Goal: Complete application form

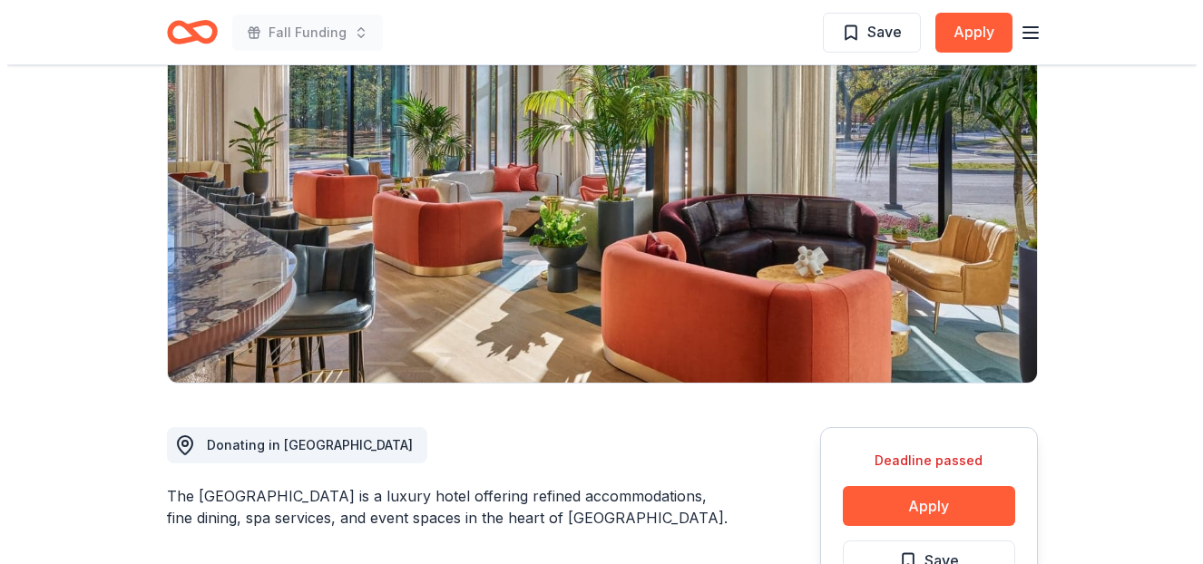
scroll to position [467, 0]
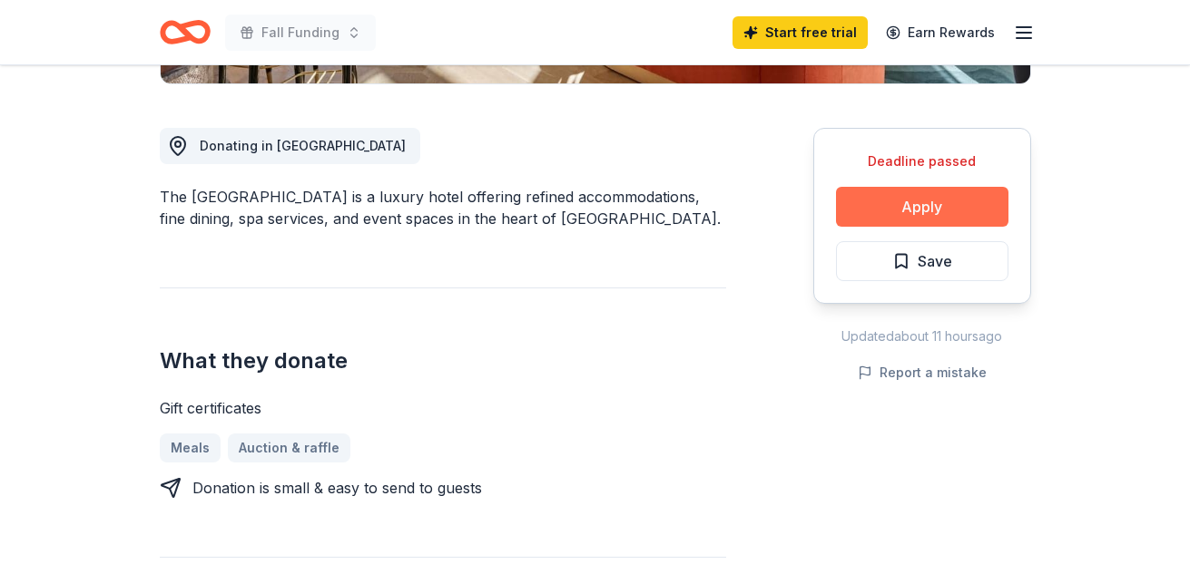
click at [896, 225] on button "Apply" at bounding box center [922, 207] width 172 height 40
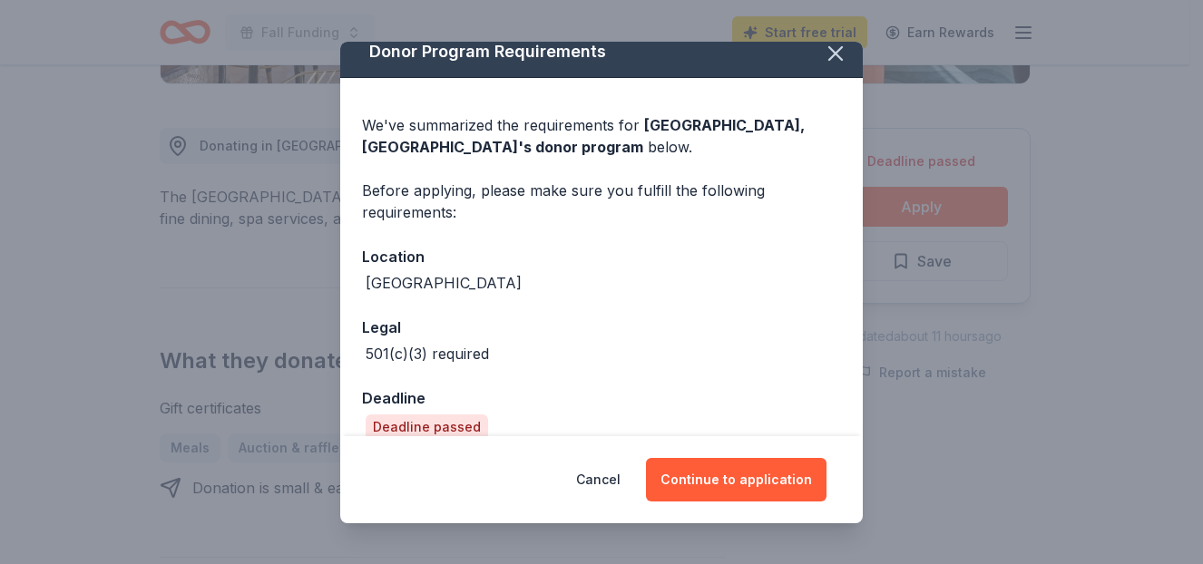
scroll to position [41, 0]
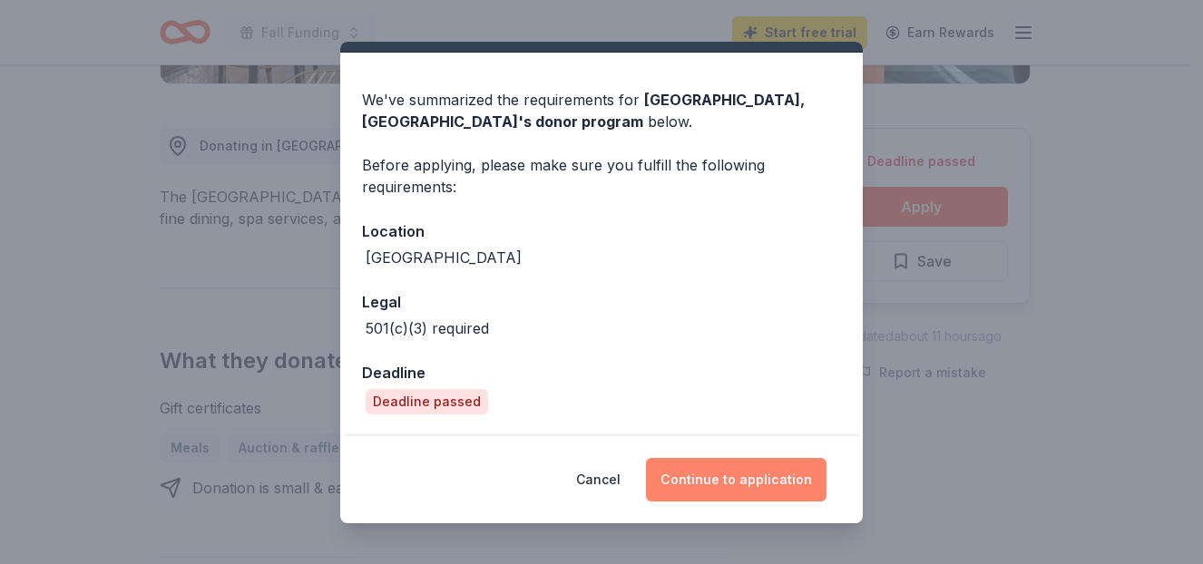
click at [759, 467] on button "Continue to application" at bounding box center [736, 480] width 181 height 44
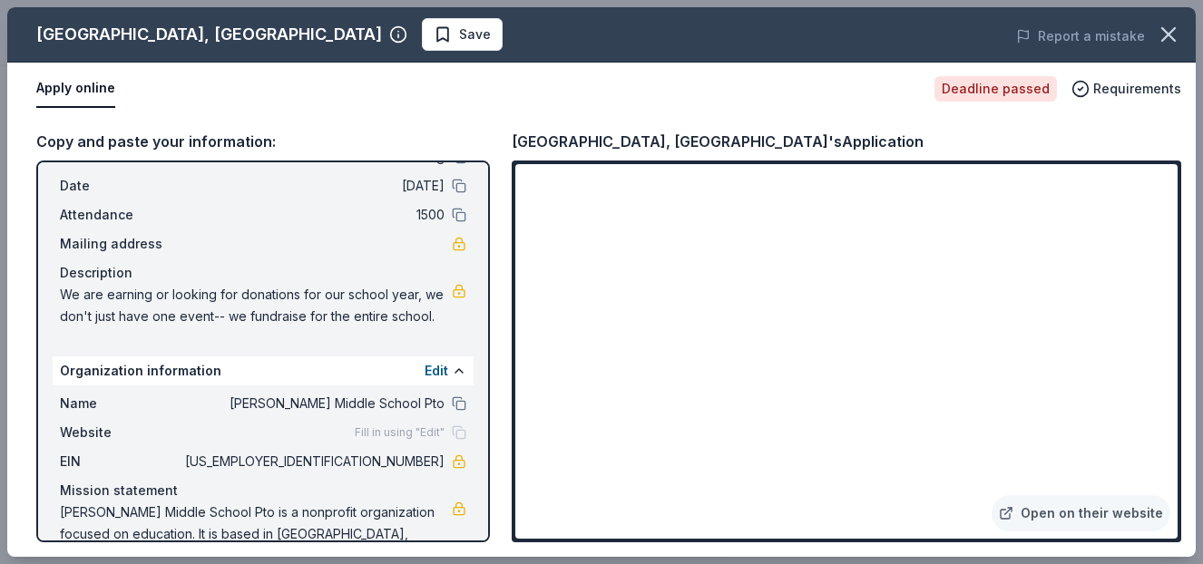
scroll to position [0, 0]
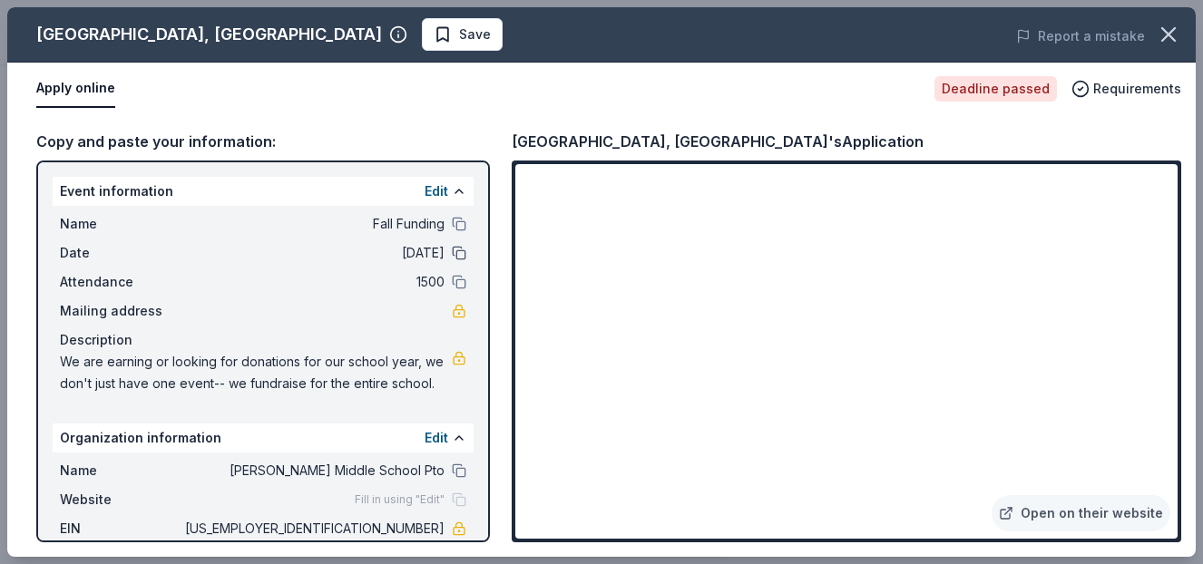
click at [452, 250] on button at bounding box center [459, 253] width 15 height 15
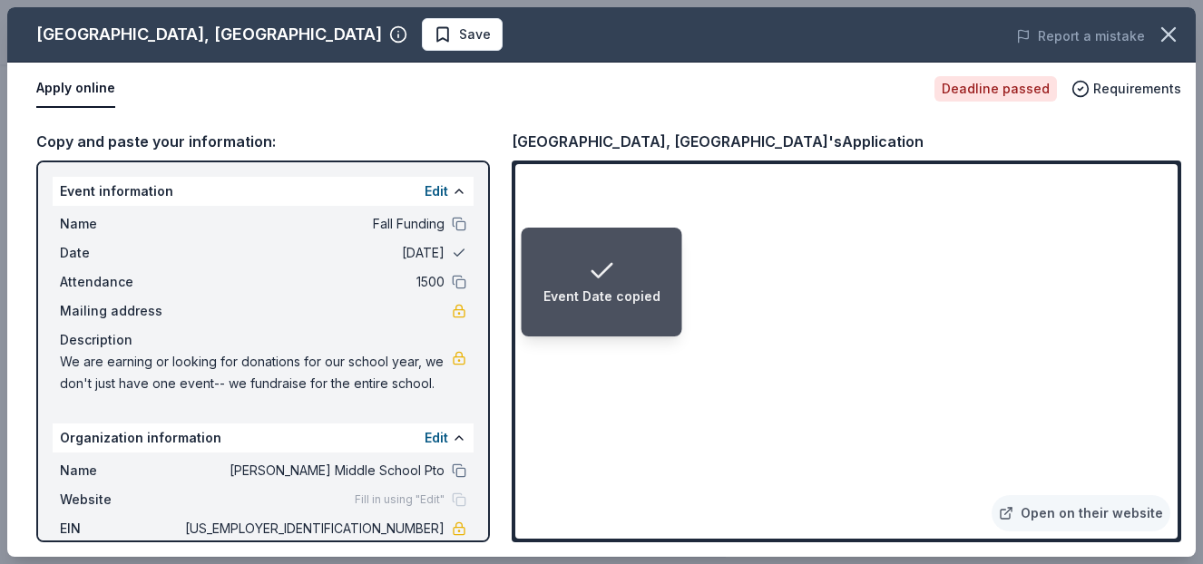
click at [452, 250] on button at bounding box center [459, 253] width 15 height 15
click at [427, 187] on button "Edit" at bounding box center [437, 192] width 24 height 22
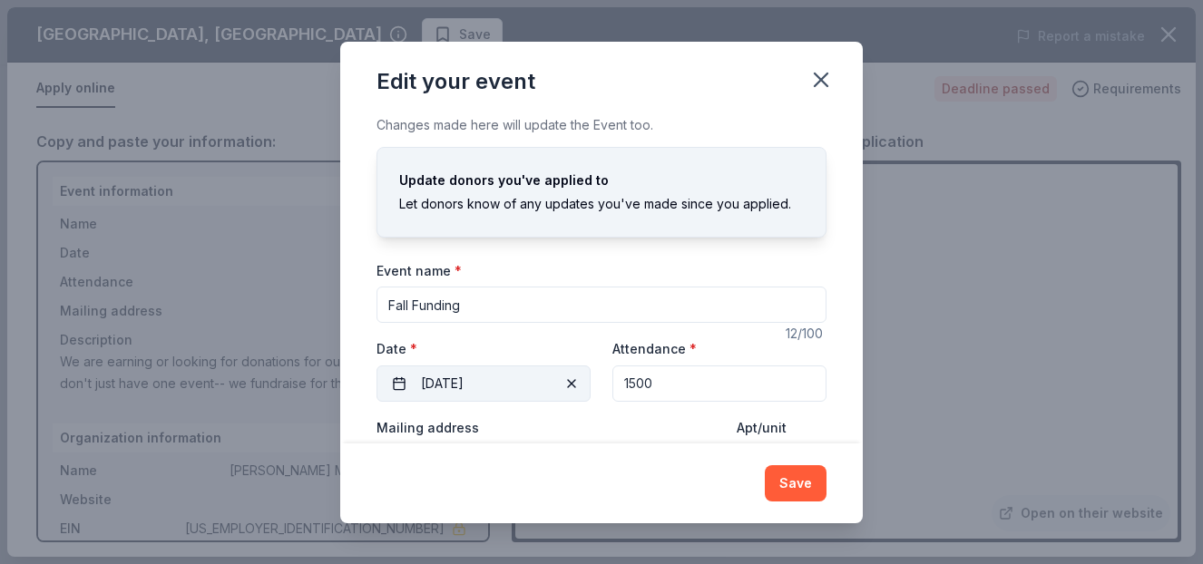
click at [563, 379] on span "button" at bounding box center [572, 384] width 22 height 22
click at [503, 390] on button "Pick a date" at bounding box center [484, 384] width 214 height 36
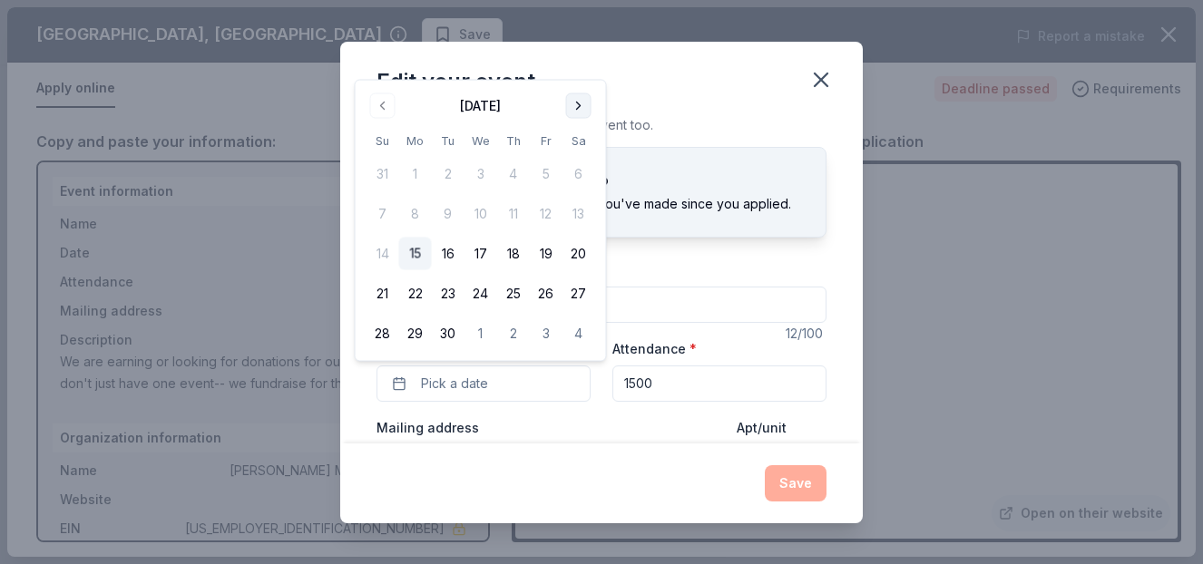
click at [580, 101] on button "Go to next month" at bounding box center [578, 105] width 25 height 25
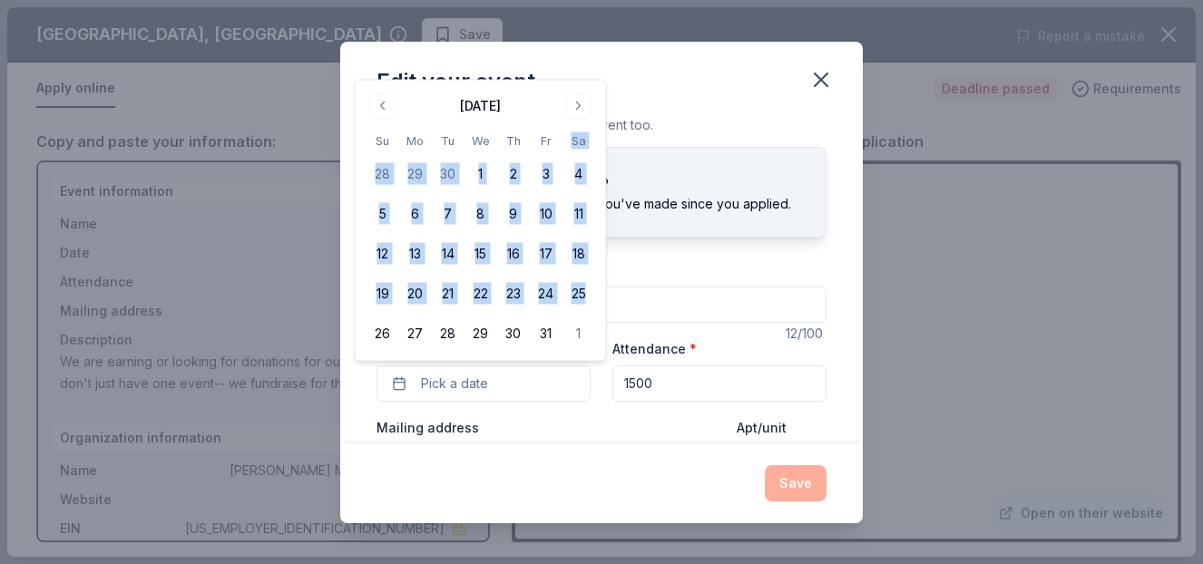
click at [580, 132] on th "Sa" at bounding box center [579, 141] width 33 height 19
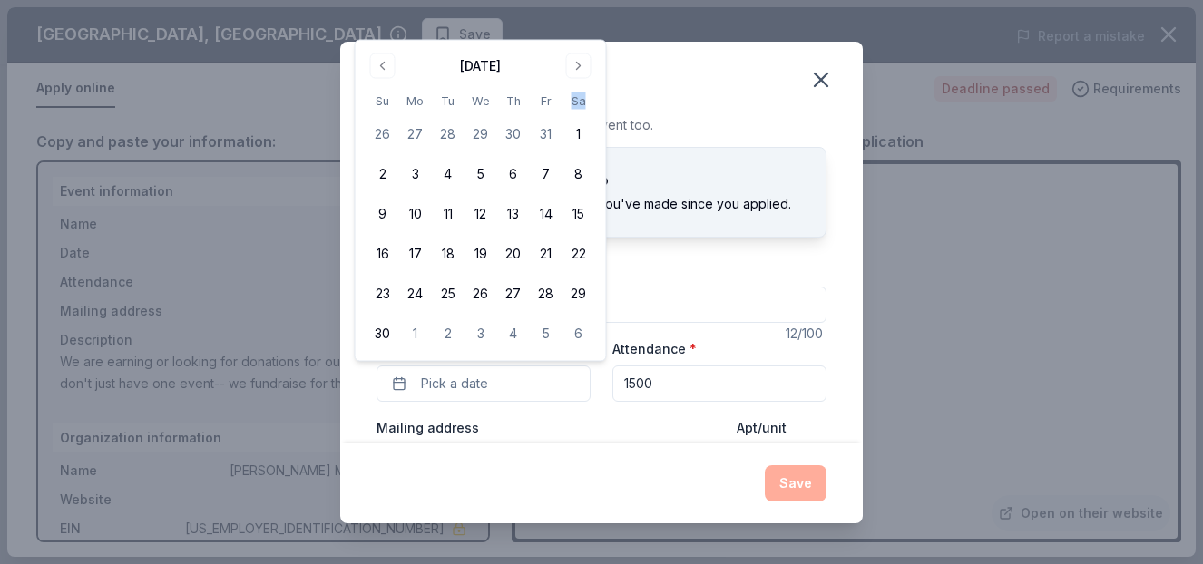
click at [580, 101] on th "Sa" at bounding box center [579, 101] width 33 height 19
click at [581, 67] on button "Go to next month" at bounding box center [578, 66] width 25 height 25
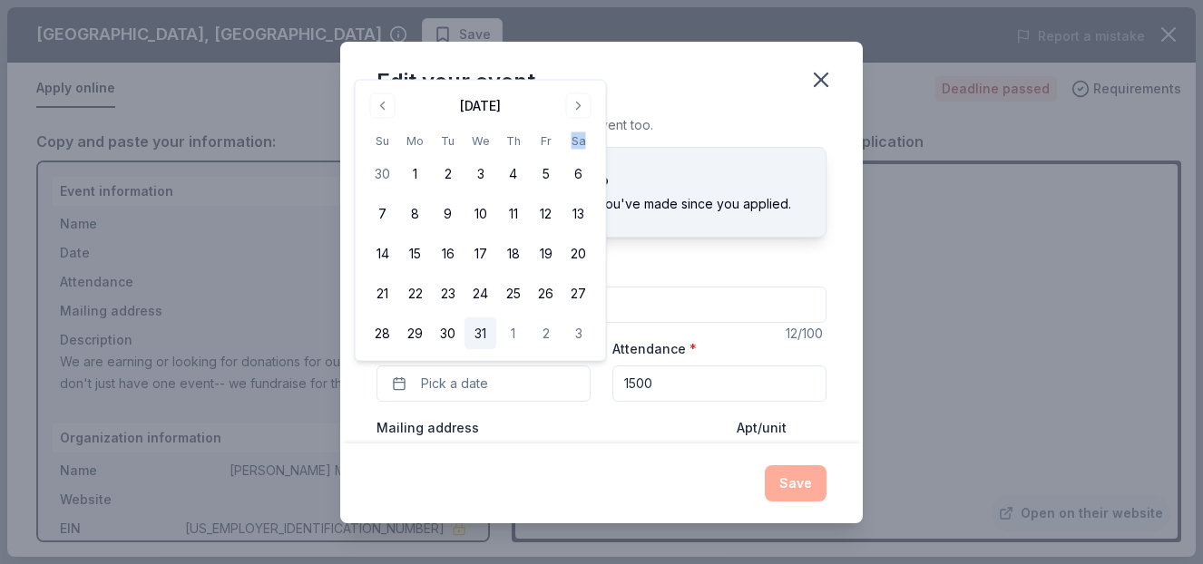
click at [475, 337] on button "31" at bounding box center [481, 334] width 33 height 33
click at [802, 479] on button "Save" at bounding box center [796, 483] width 62 height 36
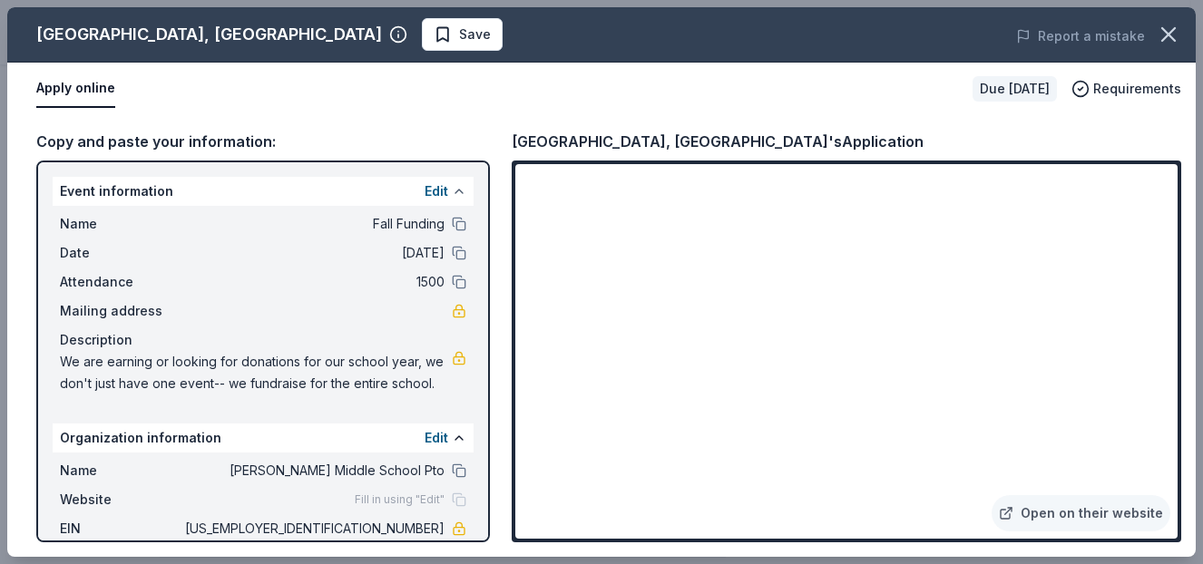
click at [452, 191] on button at bounding box center [459, 191] width 15 height 15
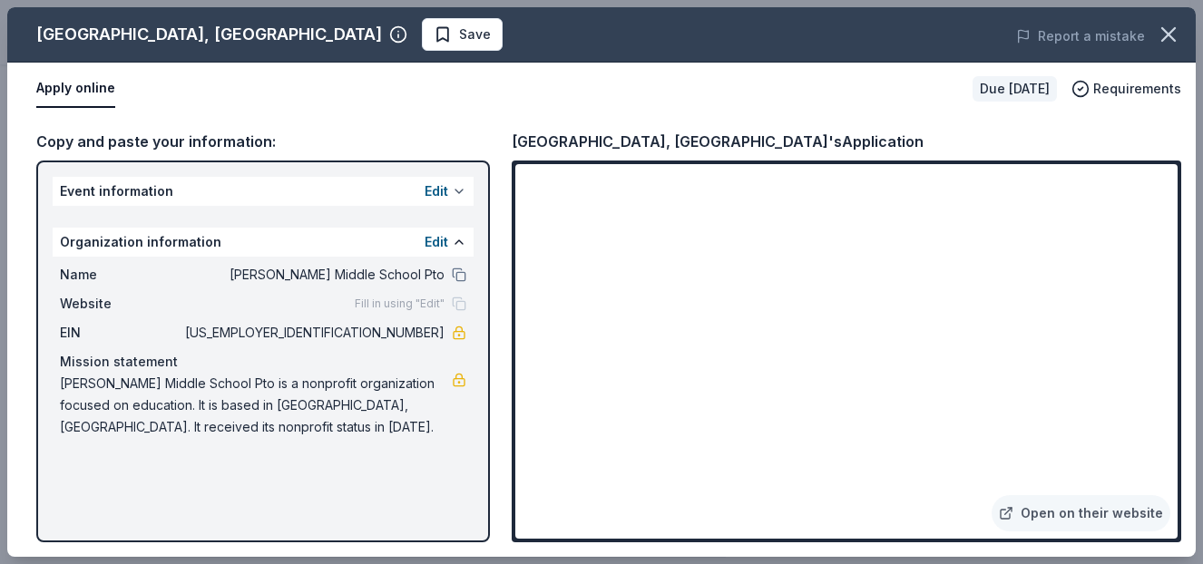
click at [457, 189] on button at bounding box center [459, 191] width 15 height 15
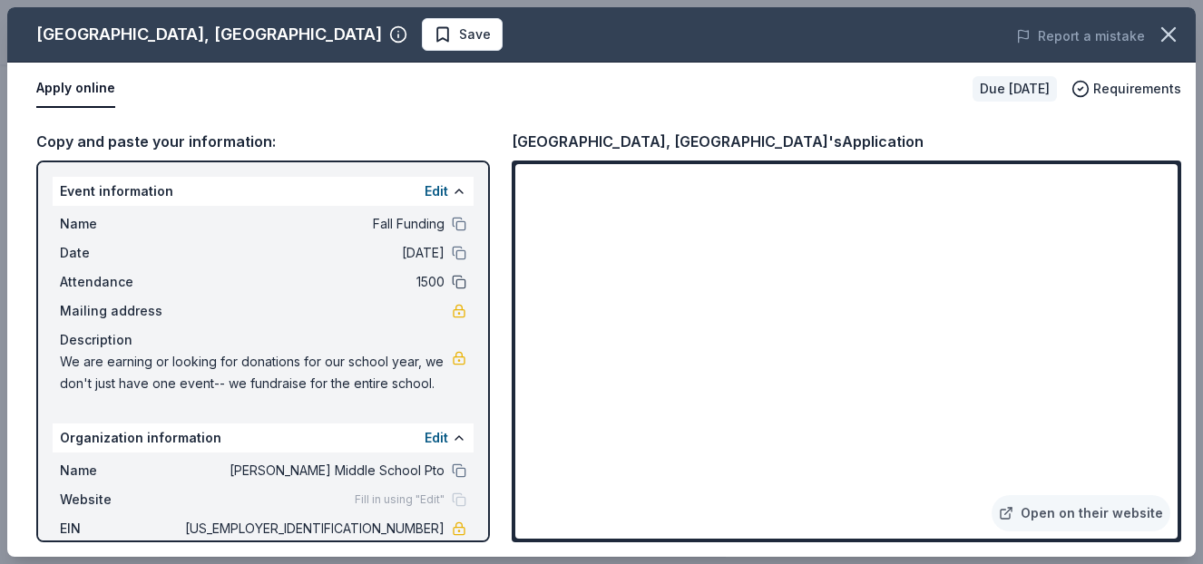
click at [452, 281] on button at bounding box center [459, 282] width 15 height 15
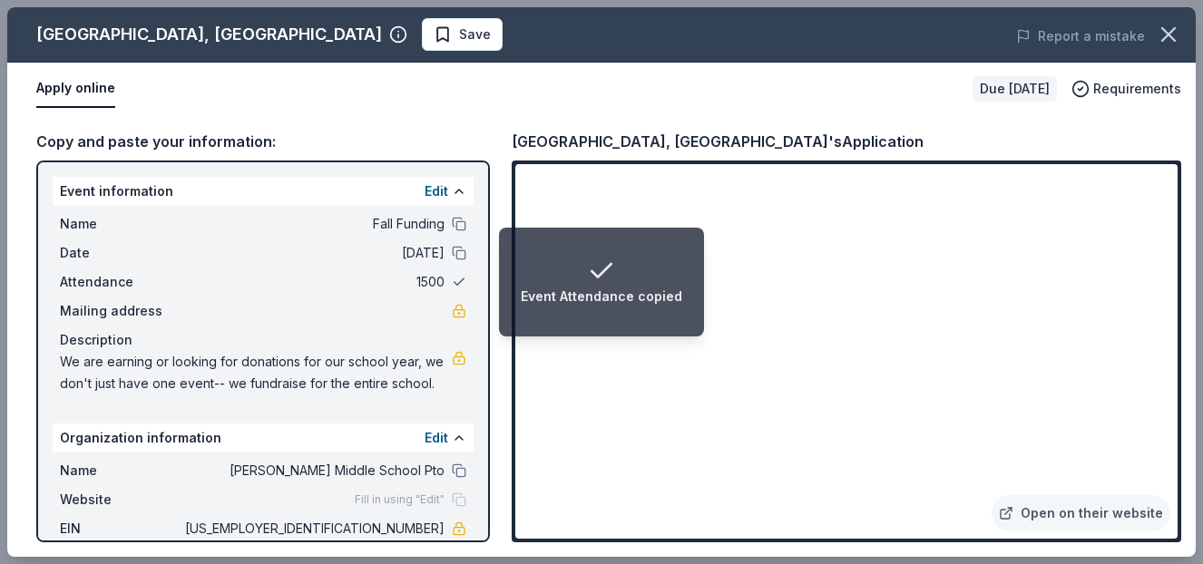
click at [452, 281] on button at bounding box center [459, 282] width 15 height 15
click at [421, 280] on span "1500" at bounding box center [312, 282] width 263 height 22
click at [426, 191] on button "Edit" at bounding box center [437, 192] width 24 height 22
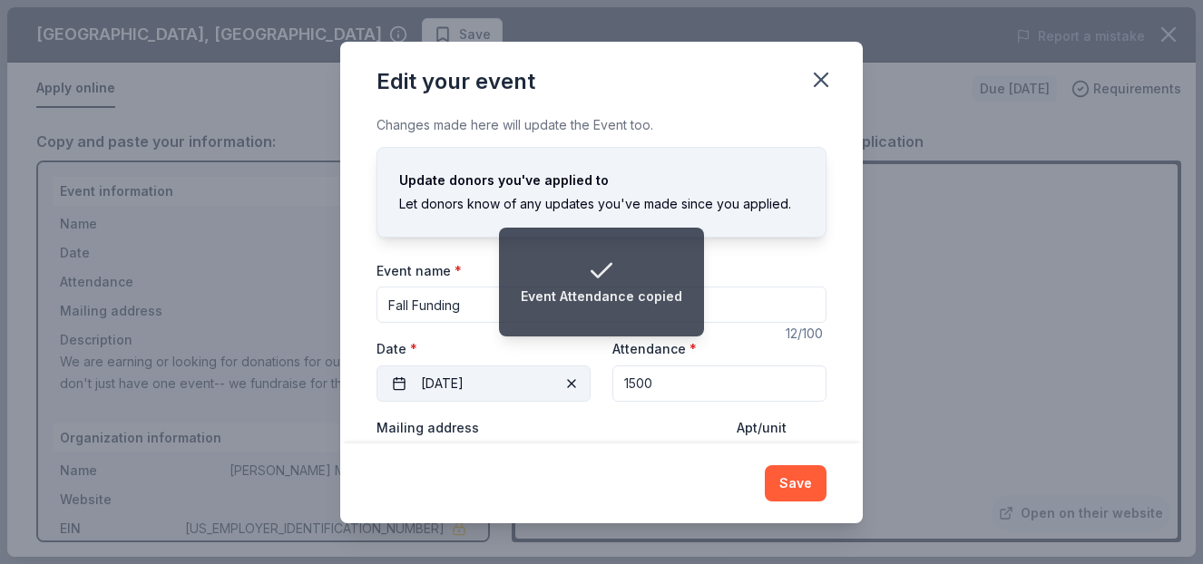
drag, startPoint x: 692, startPoint y: 392, endPoint x: 577, endPoint y: 392, distance: 115.2
click at [577, 392] on div "Event website https://reynoldspto.membershiptoolkit.com Attendance * 1500 Date …" at bounding box center [602, 370] width 450 height 64
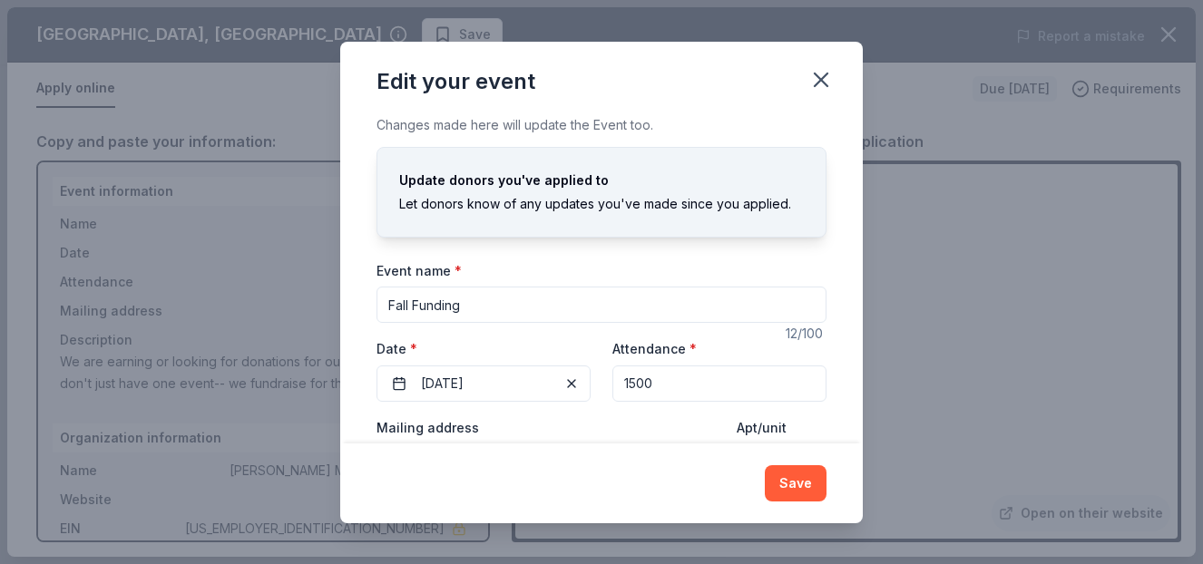
drag, startPoint x: 640, startPoint y: 383, endPoint x: 588, endPoint y: 384, distance: 51.7
click at [588, 384] on div "Event website https://reynoldspto.membershiptoolkit.com Attendance * 1500 Date …" at bounding box center [602, 370] width 450 height 64
click at [723, 372] on input "1500" at bounding box center [719, 384] width 214 height 36
drag, startPoint x: 683, startPoint y: 380, endPoint x: 673, endPoint y: 383, distance: 10.3
click at [683, 380] on input "1500" at bounding box center [719, 384] width 214 height 36
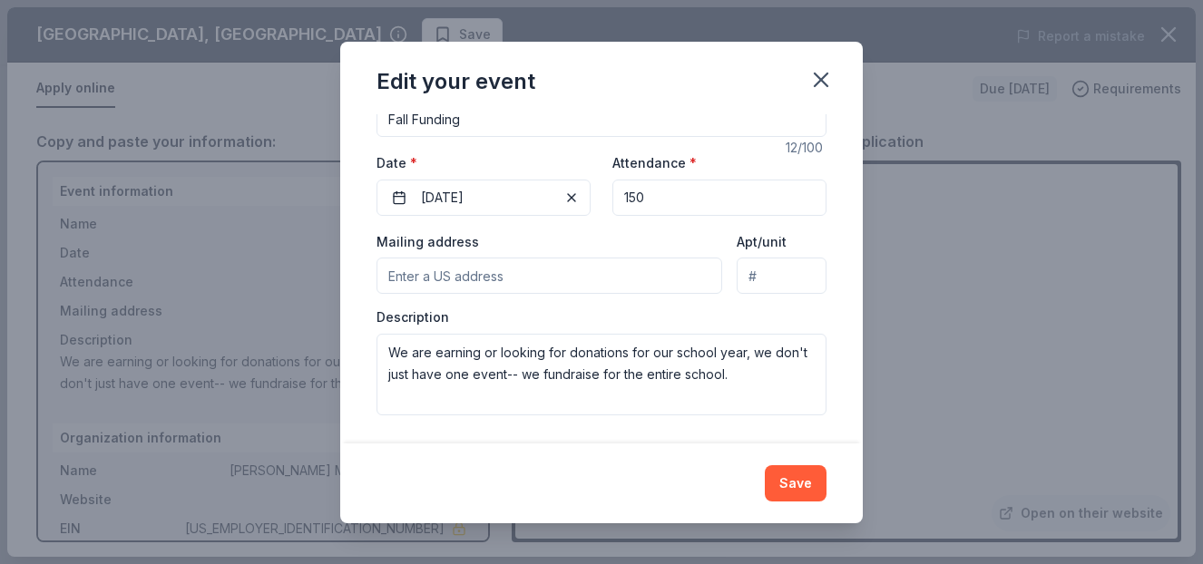
scroll to position [187, 0]
type input "150"
click at [518, 274] on input "Mailing address" at bounding box center [550, 275] width 346 height 36
type input "700 North Coleman Street"
click at [779, 313] on div "Description We are earning or looking for donations for our school year, we don…" at bounding box center [602, 361] width 450 height 107
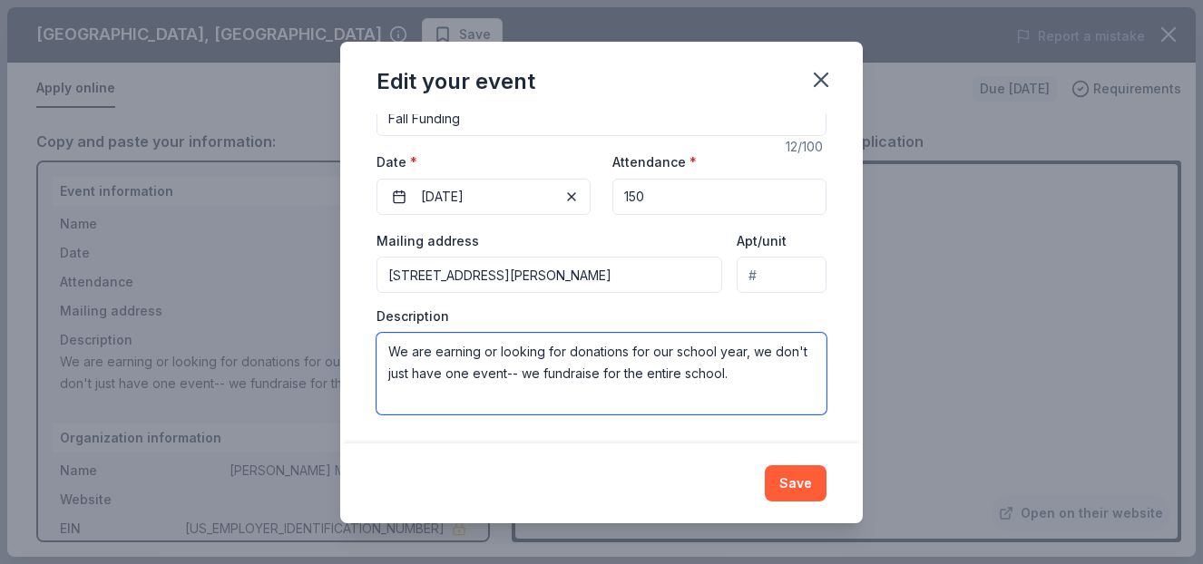
drag, startPoint x: 769, startPoint y: 387, endPoint x: 505, endPoint y: 378, distance: 263.3
click at [505, 378] on textarea "We are earning or looking for donations for our school year, we don't just have…" at bounding box center [602, 374] width 450 height 82
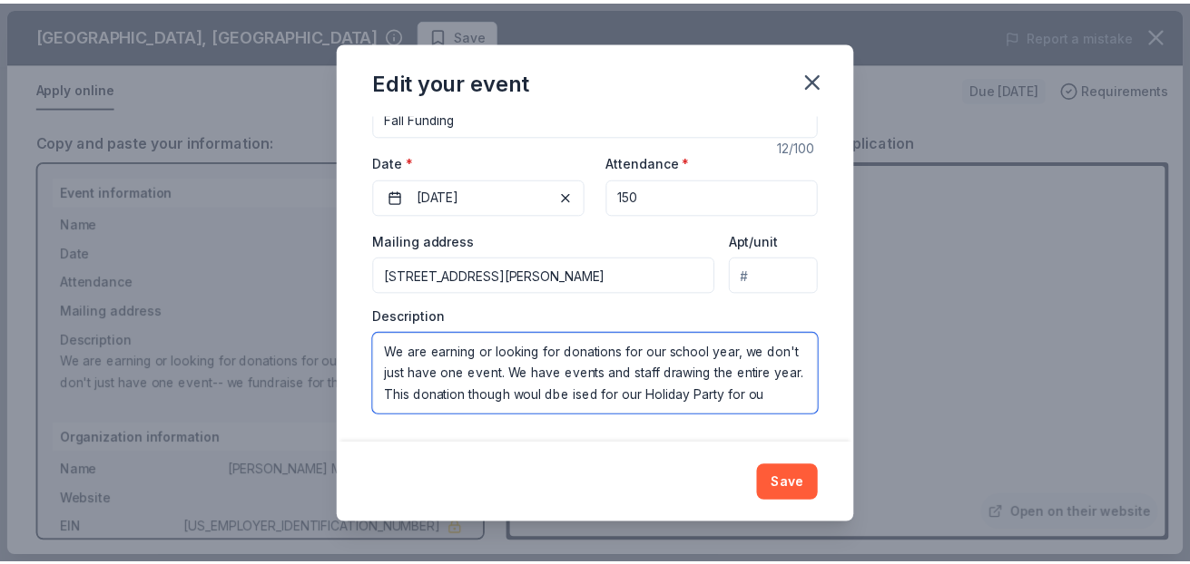
scroll to position [11, 0]
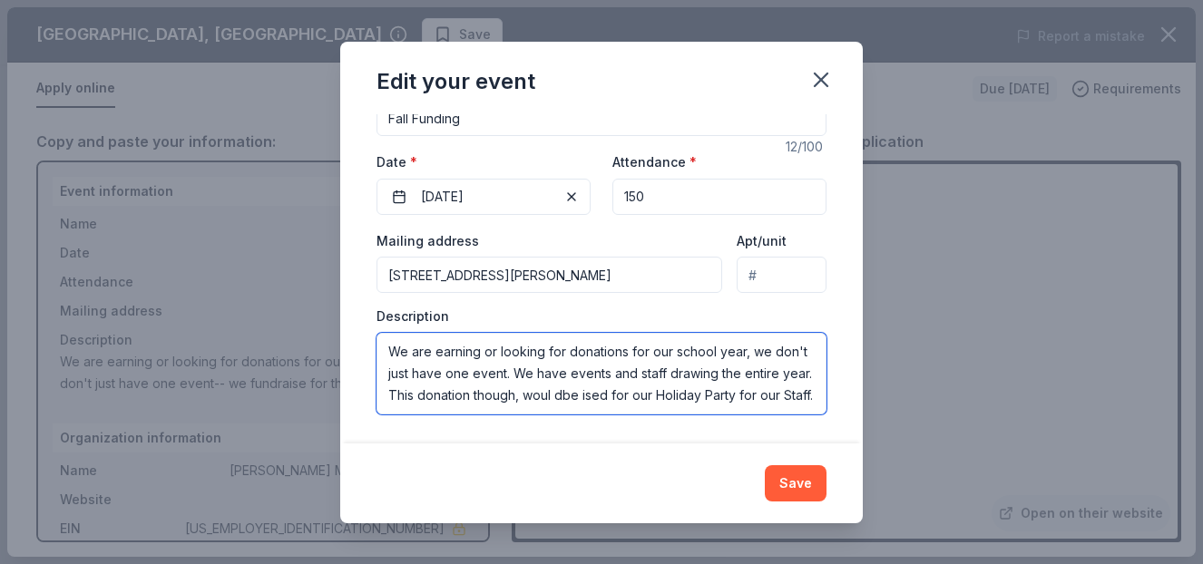
click at [615, 375] on textarea "We are earning or looking for donations for our school year, we don't just have…" at bounding box center [602, 374] width 450 height 82
click at [632, 380] on textarea "We are earning or looking for donations for our school year, we don't just have…" at bounding box center [602, 374] width 450 height 82
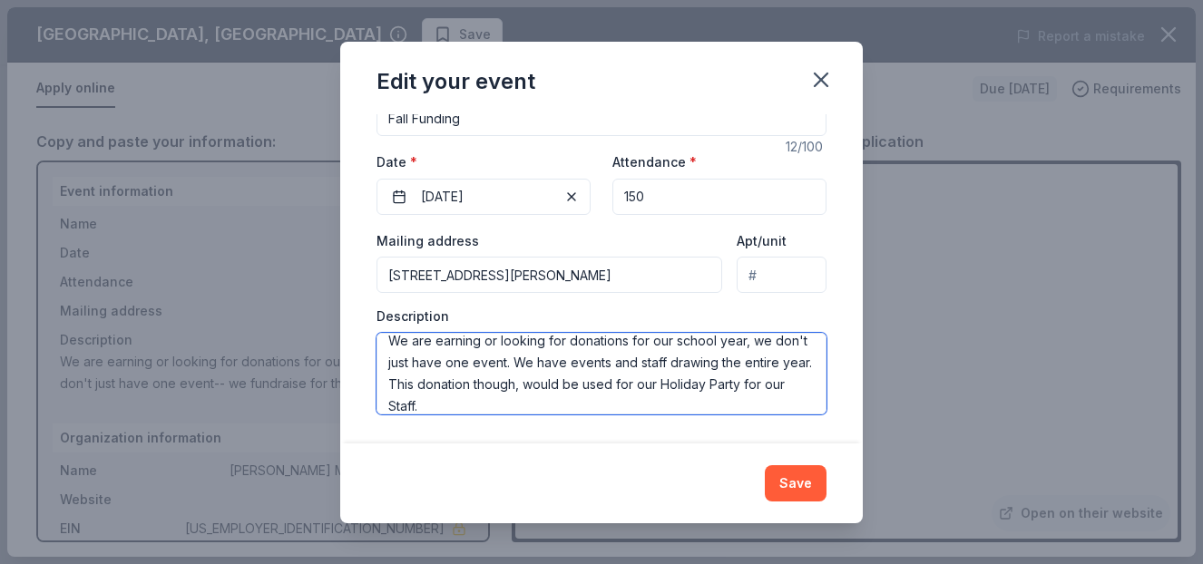
click at [572, 412] on textarea "We are earning or looking for donations for our school year, we don't just have…" at bounding box center [602, 374] width 450 height 82
click at [575, 369] on textarea "We are earning or looking for donations for our school year, we don't just have…" at bounding box center [602, 374] width 450 height 82
drag, startPoint x: 584, startPoint y: 383, endPoint x: 543, endPoint y: 385, distance: 41.8
click at [543, 385] on textarea "We are earning or looking for donations for our school year, we don't just have…" at bounding box center [602, 374] width 450 height 82
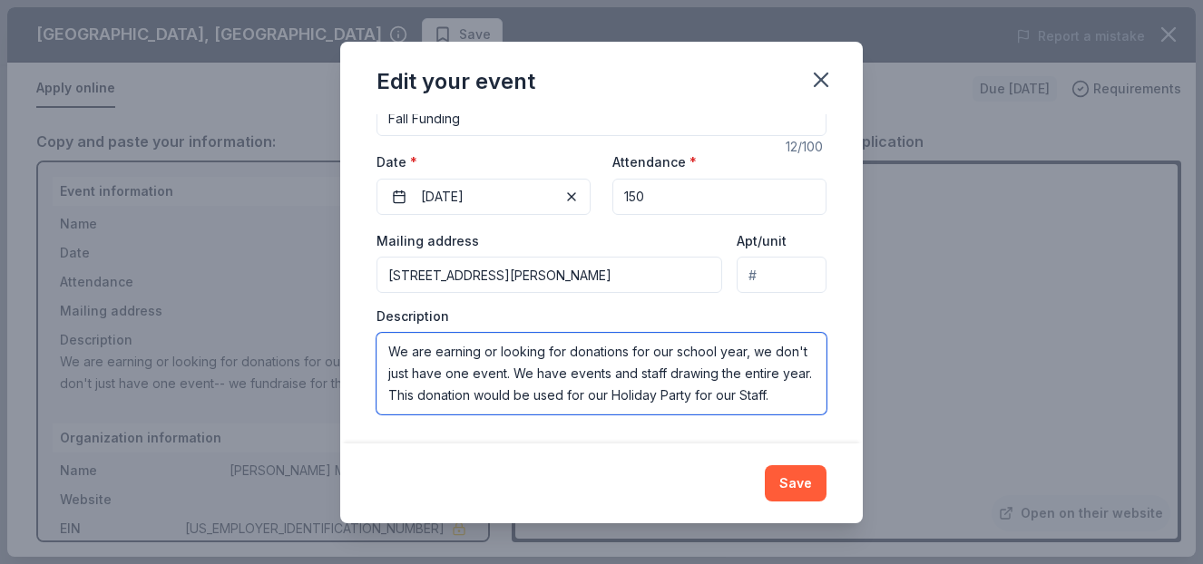
click at [600, 400] on textarea "We are earning or looking for donations for our school year, we don't just have…" at bounding box center [602, 374] width 450 height 82
type textarea "We are earning or looking for donations for our school year, we don't just have…"
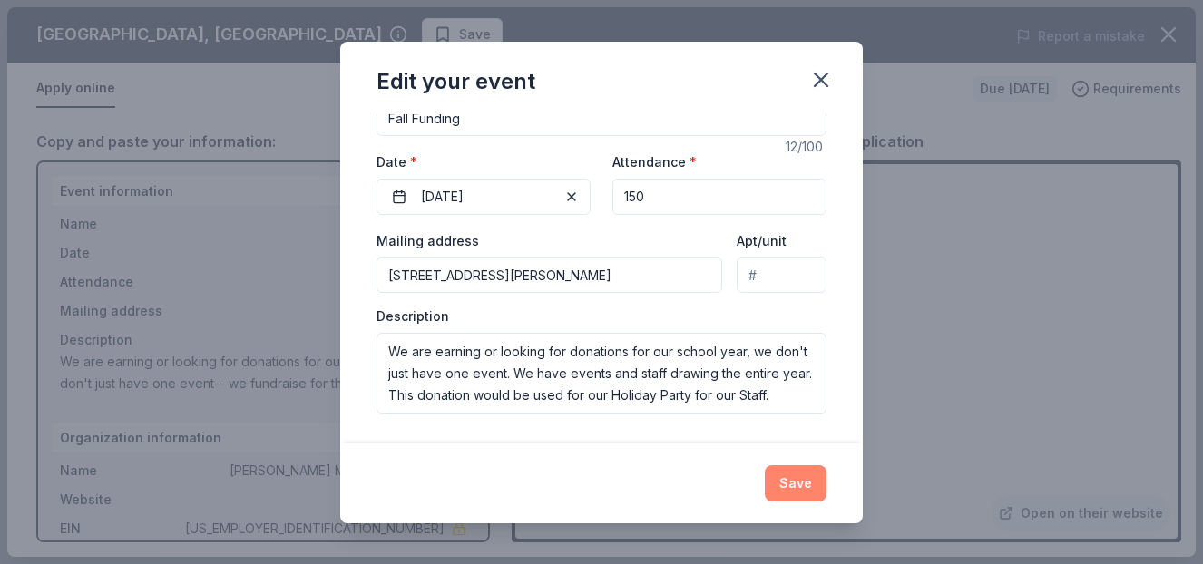
click at [813, 484] on button "Save" at bounding box center [796, 483] width 62 height 36
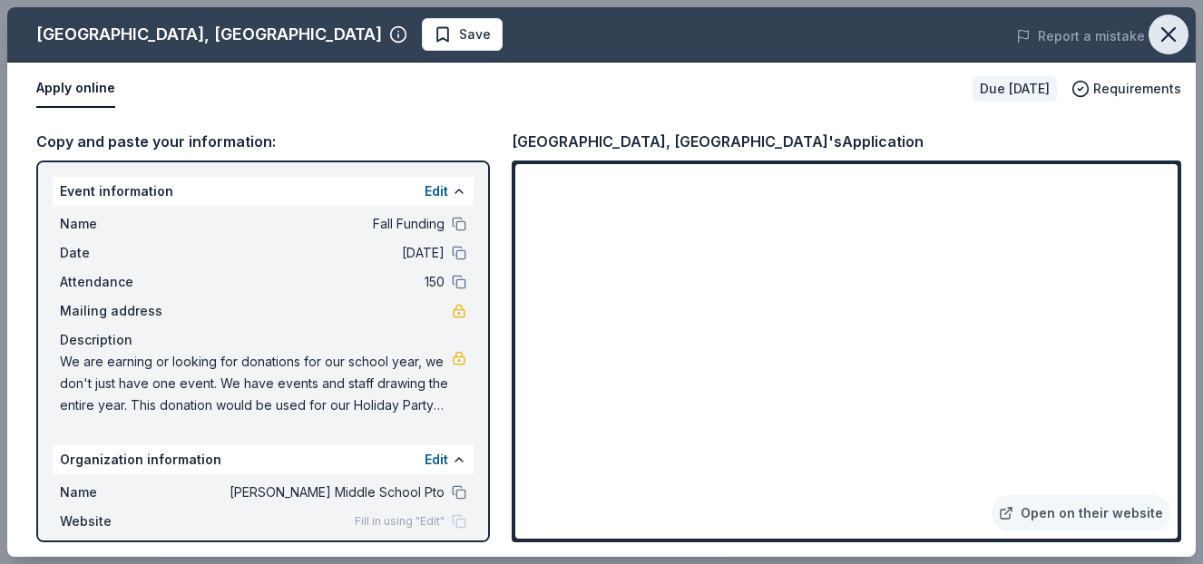
click at [1171, 31] on icon "button" at bounding box center [1168, 34] width 13 height 13
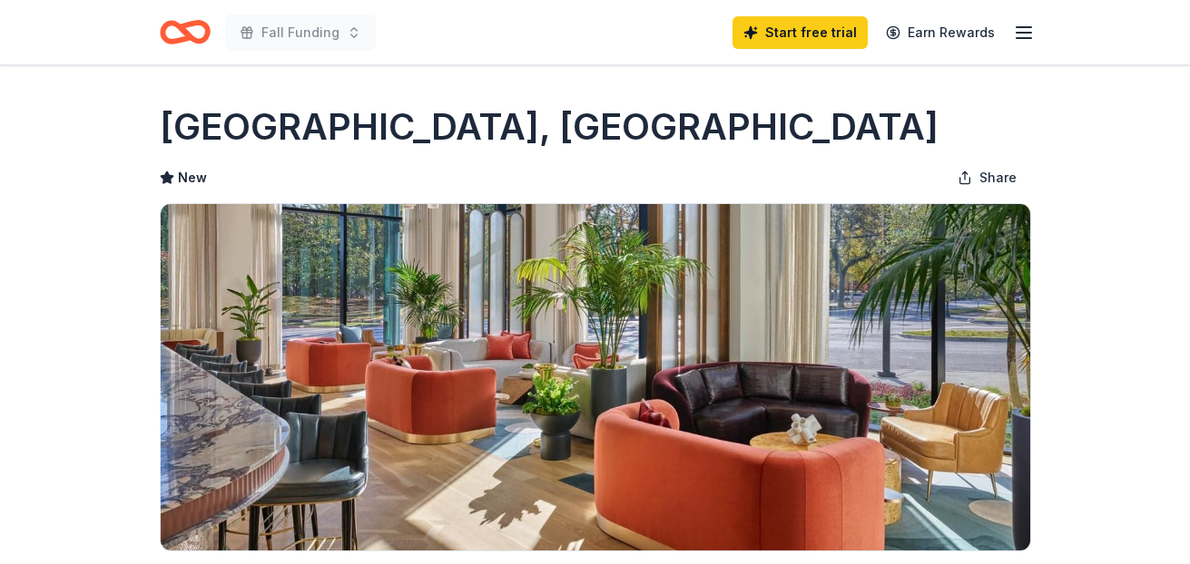
scroll to position [0, 0]
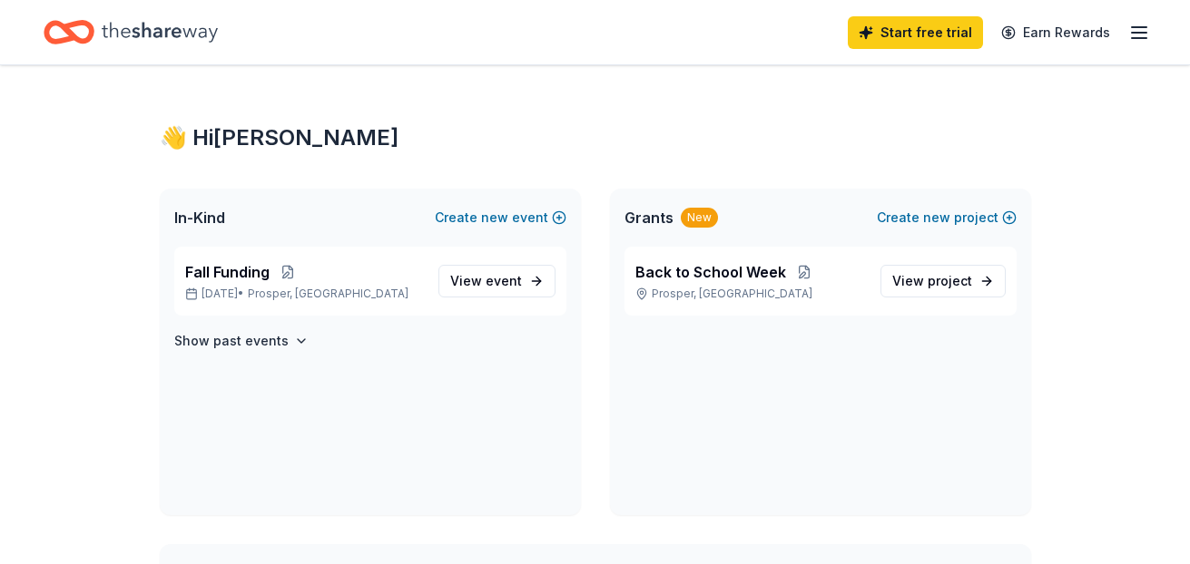
click at [1141, 28] on icon "button" at bounding box center [1139, 33] width 22 height 22
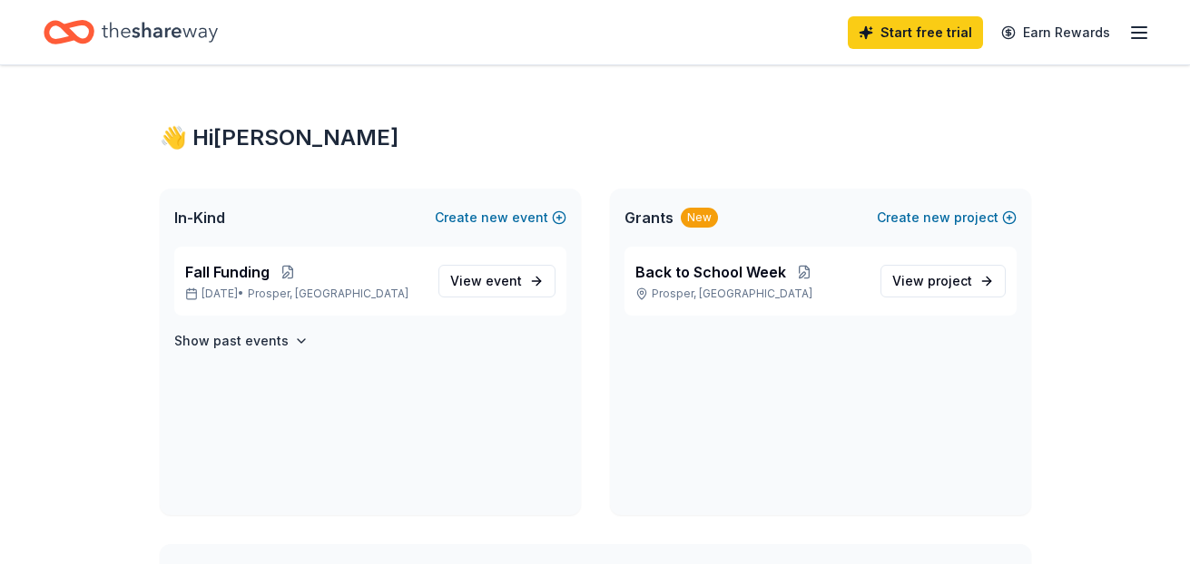
click at [1140, 29] on icon "button" at bounding box center [1139, 33] width 22 height 22
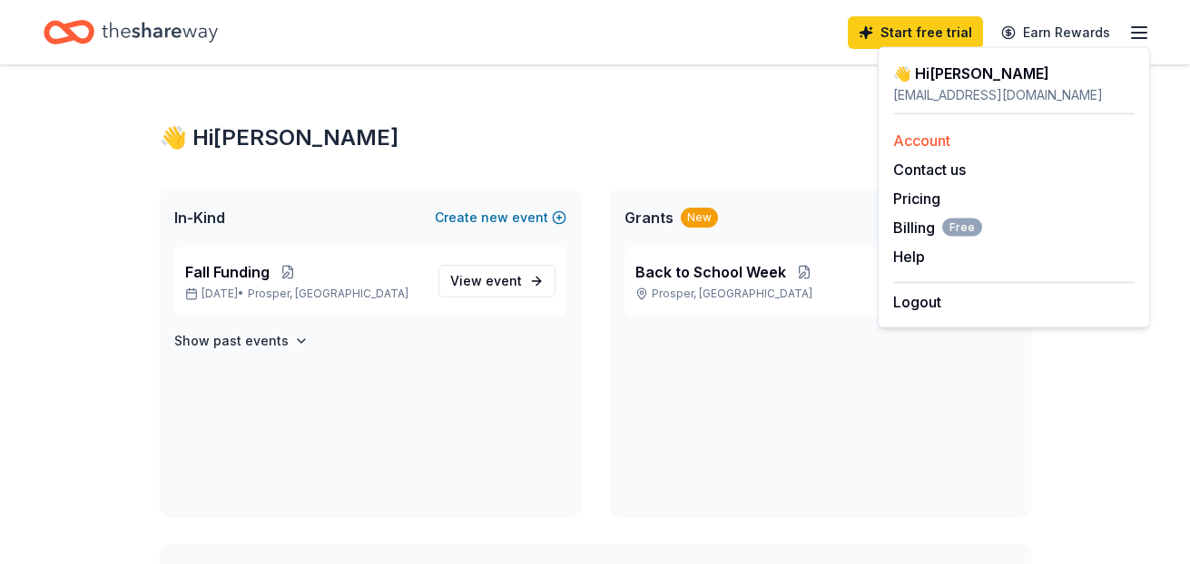
click at [926, 140] on link "Account" at bounding box center [921, 141] width 57 height 18
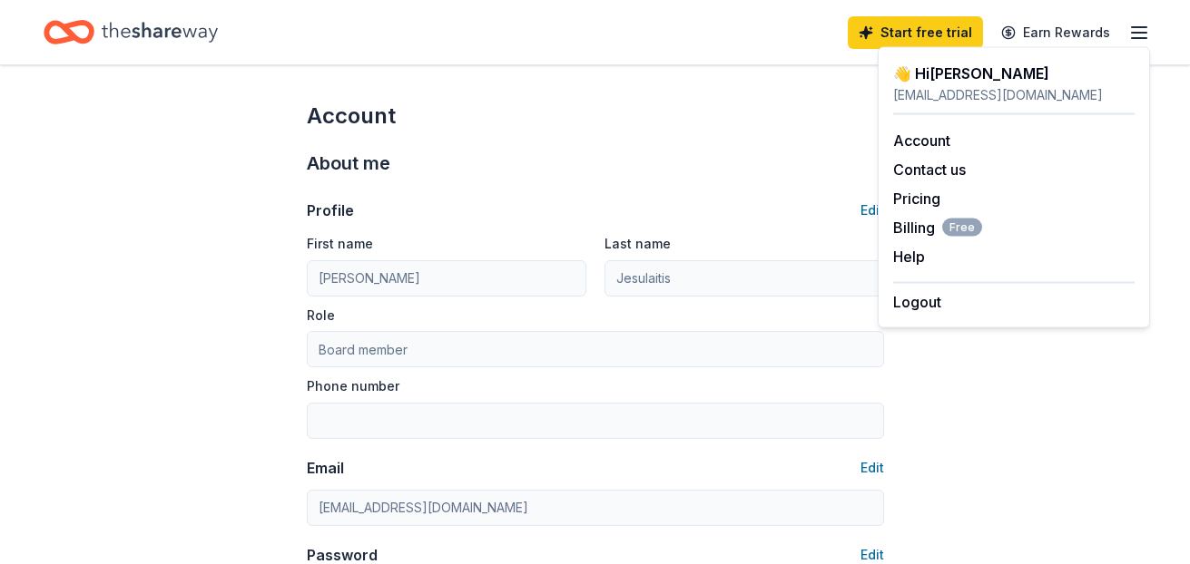
click at [498, 328] on div "Role Board member" at bounding box center [595, 336] width 577 height 64
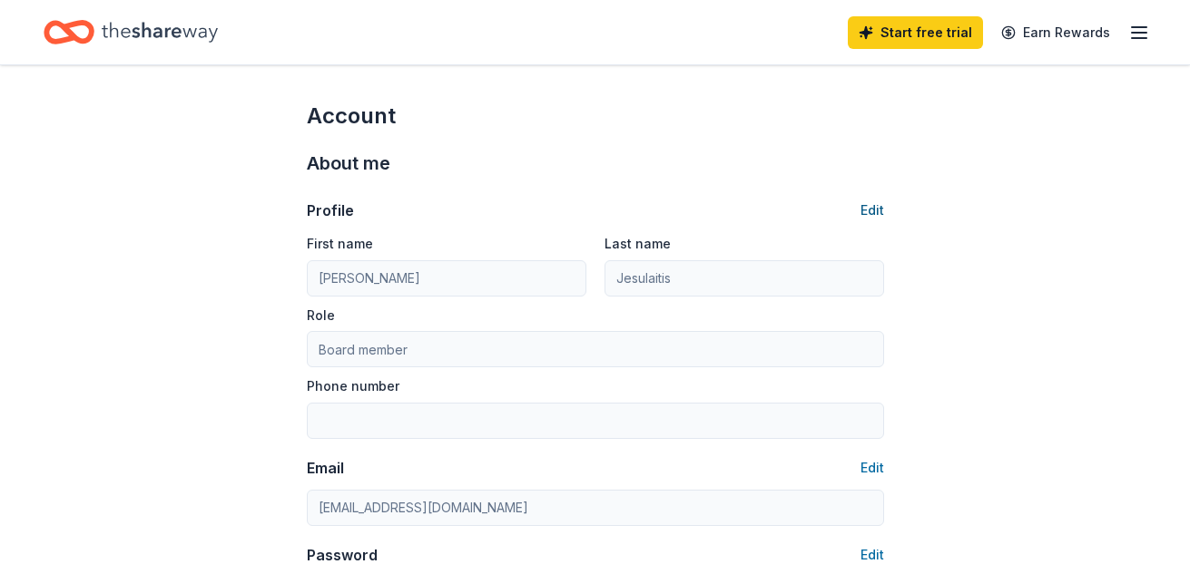
click at [882, 206] on button "Edit" at bounding box center [872, 211] width 24 height 22
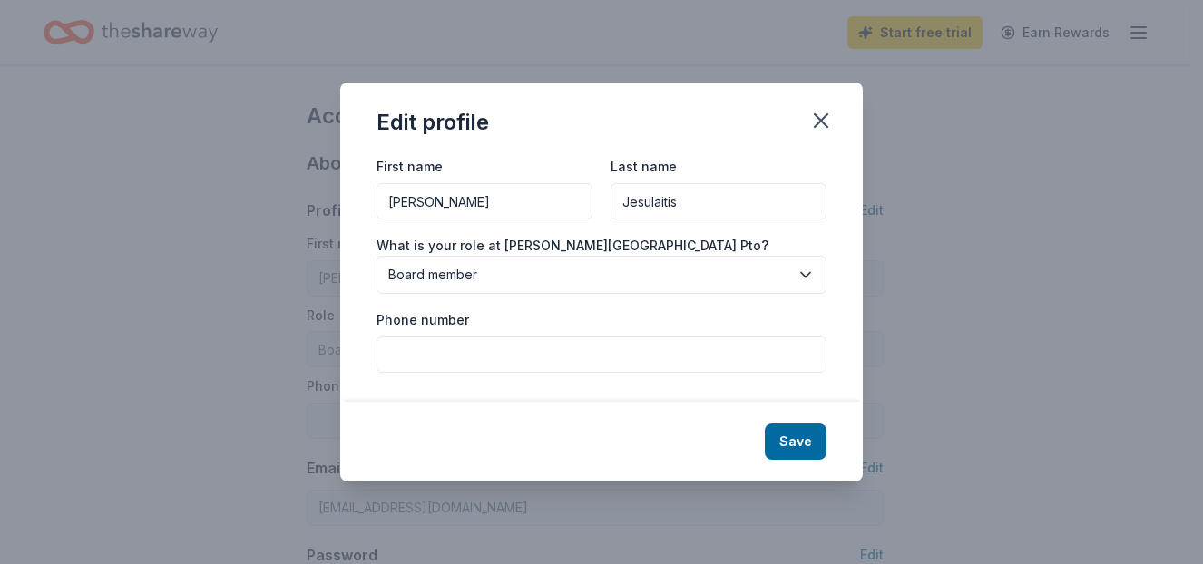
click at [501, 263] on button "Board member" at bounding box center [602, 275] width 450 height 38
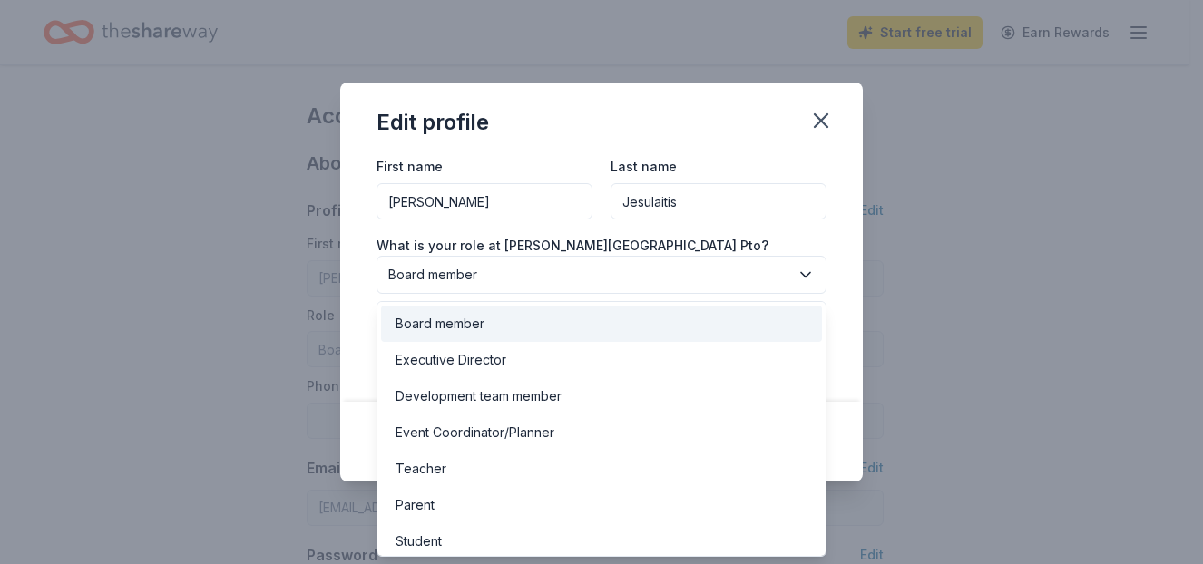
click at [496, 330] on div "Board member" at bounding box center [601, 324] width 441 height 36
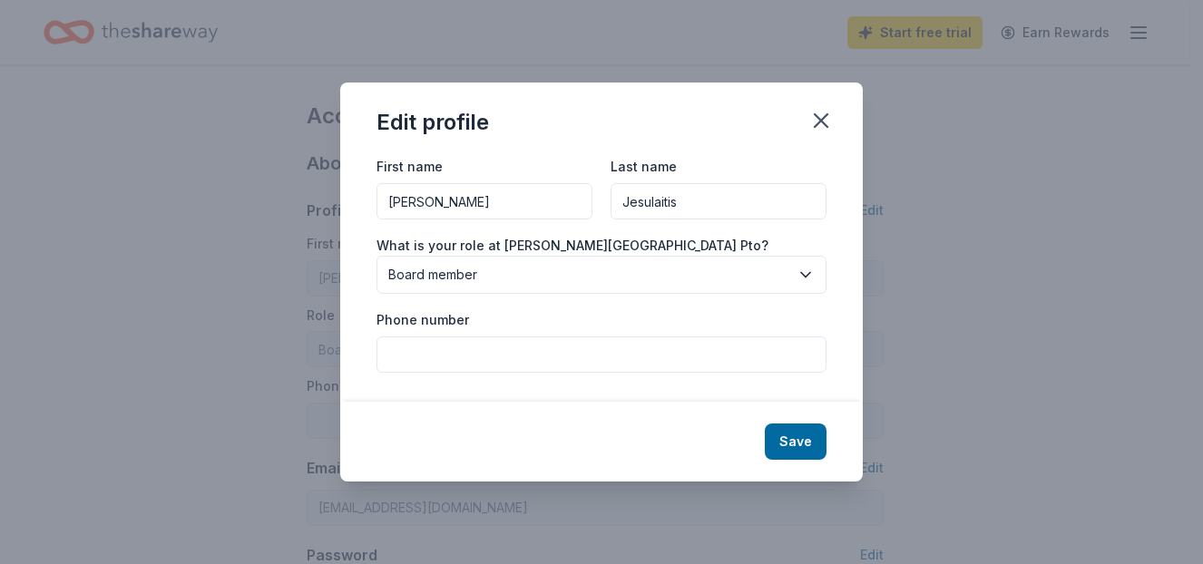
click at [508, 351] on input "Phone number" at bounding box center [602, 355] width 450 height 36
type input "2817057175"
click at [811, 441] on button "Save" at bounding box center [796, 442] width 62 height 36
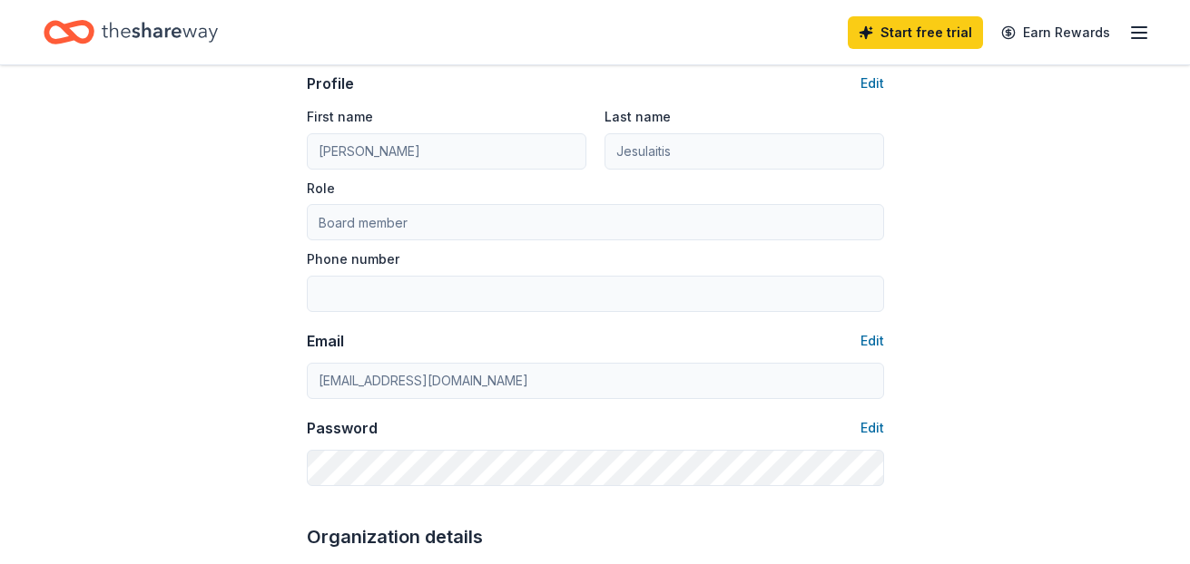
type input "2817057175"
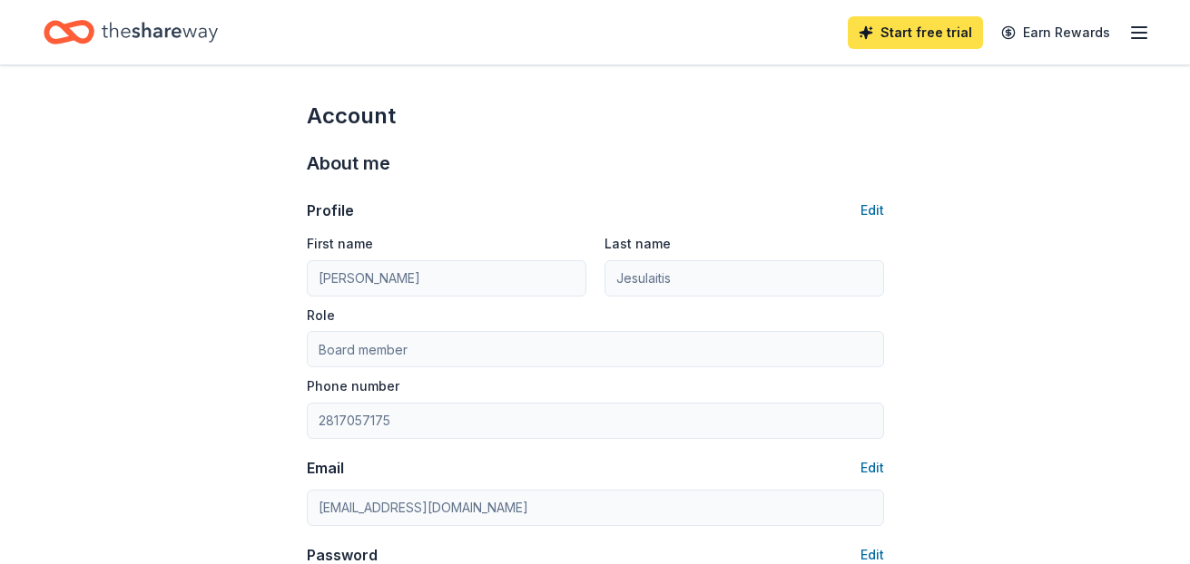
click at [936, 32] on link "Start free trial" at bounding box center [914, 32] width 135 height 33
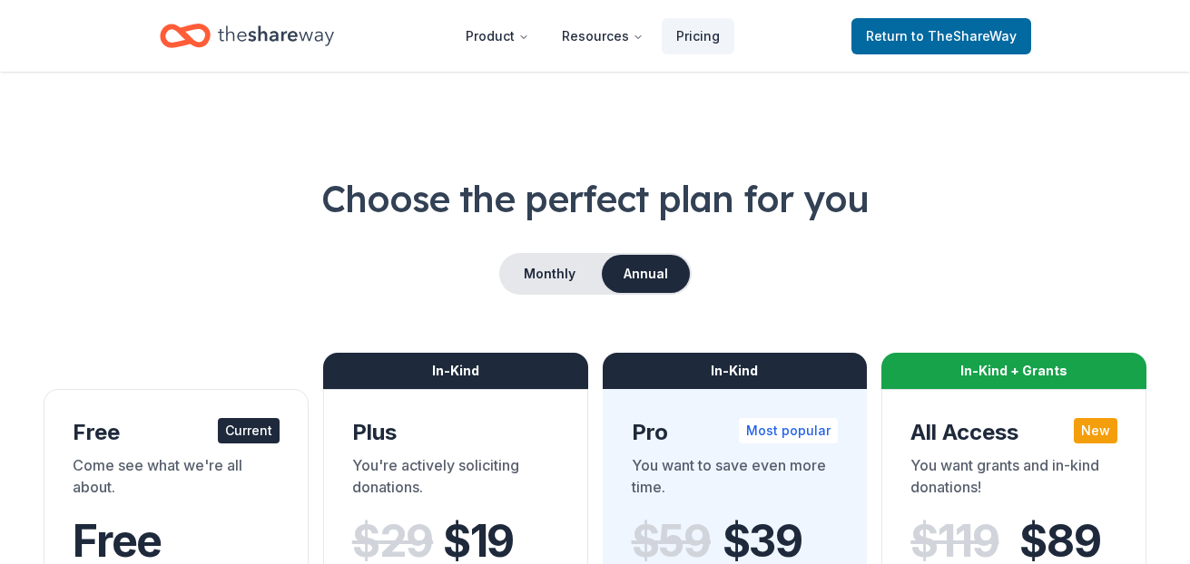
click at [274, 22] on icon "Home" at bounding box center [276, 35] width 116 height 37
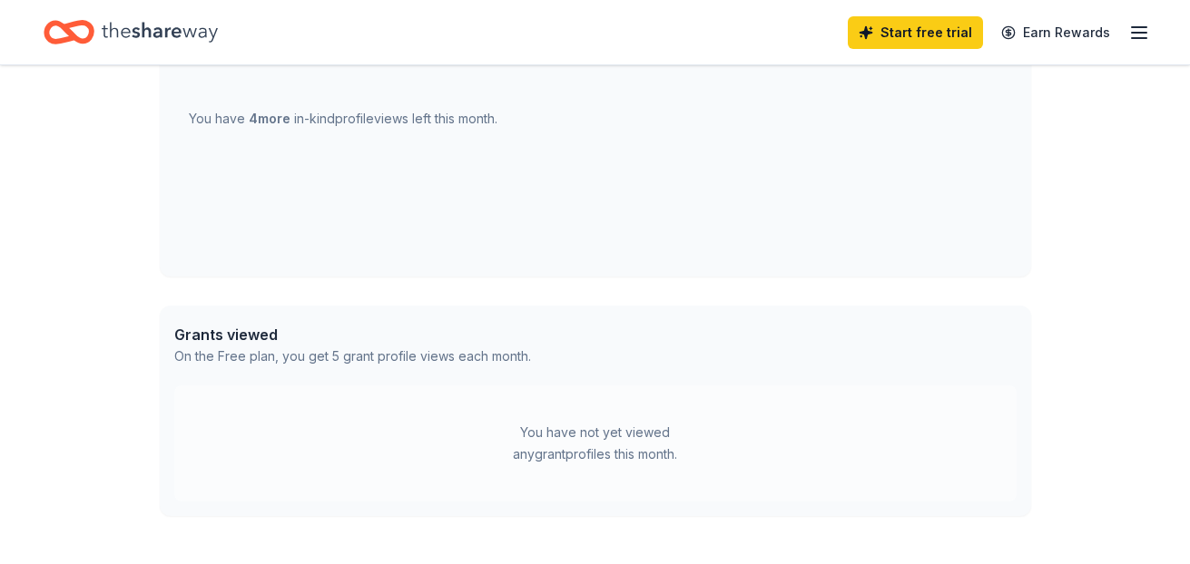
scroll to position [731, 0]
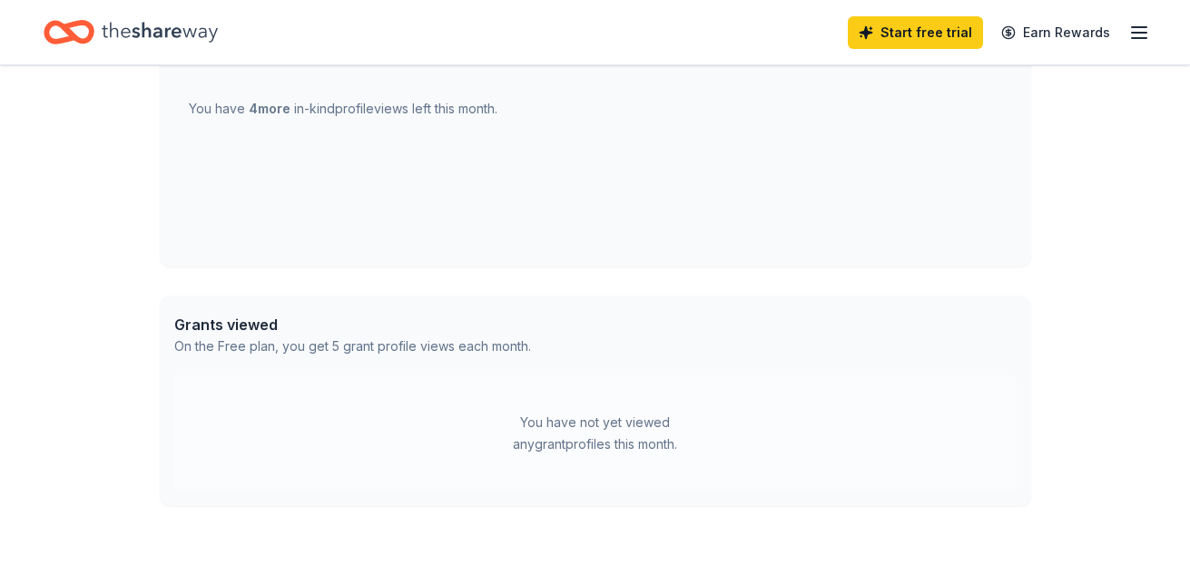
drag, startPoint x: 185, startPoint y: 348, endPoint x: 657, endPoint y: 448, distance: 482.3
click at [657, 448] on div "Grants viewed On the Free plan, you get 5 grant profile views each month. You h…" at bounding box center [595, 401] width 871 height 211
click at [631, 435] on div "You have not yet viewed any grant profiles this month." at bounding box center [595, 434] width 227 height 44
click at [624, 450] on div "You have not yet viewed any grant profiles this month." at bounding box center [595, 434] width 227 height 44
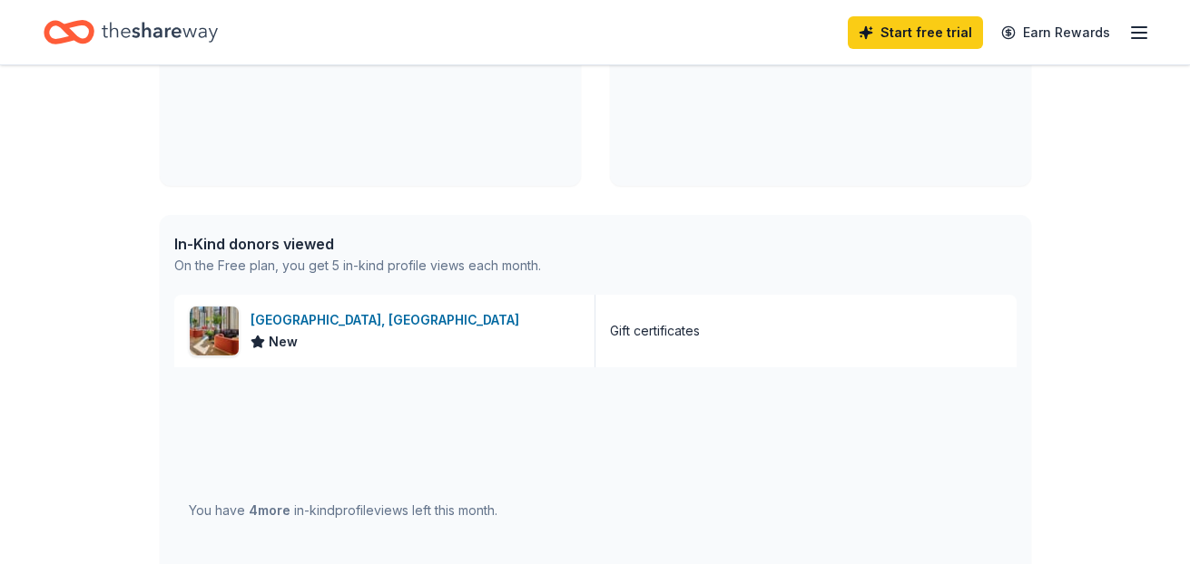
scroll to position [0, 0]
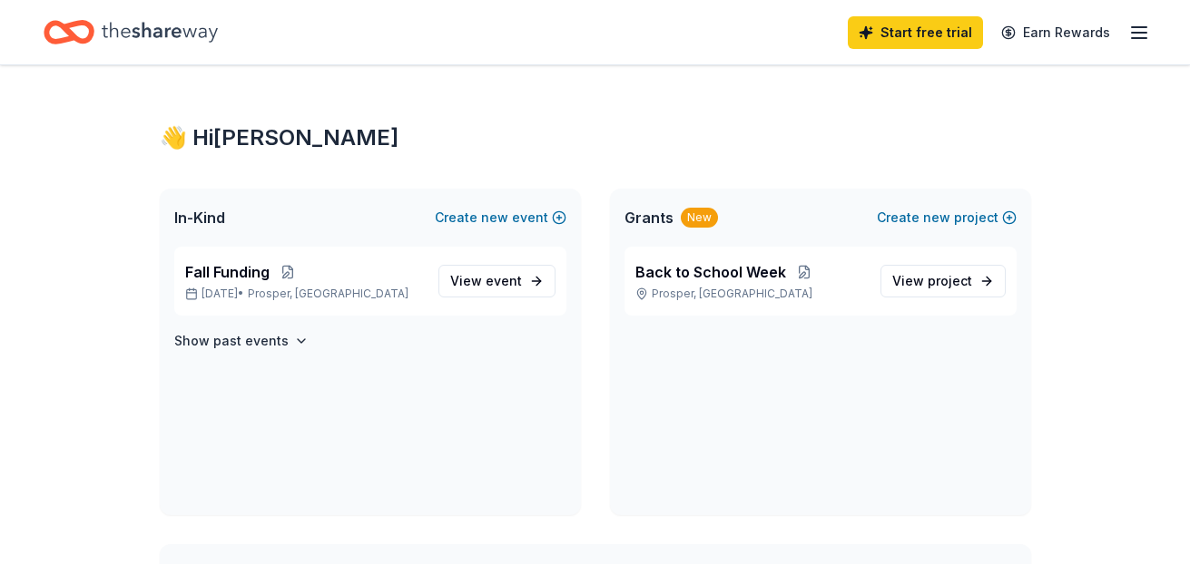
click at [1134, 34] on icon "button" at bounding box center [1139, 33] width 22 height 22
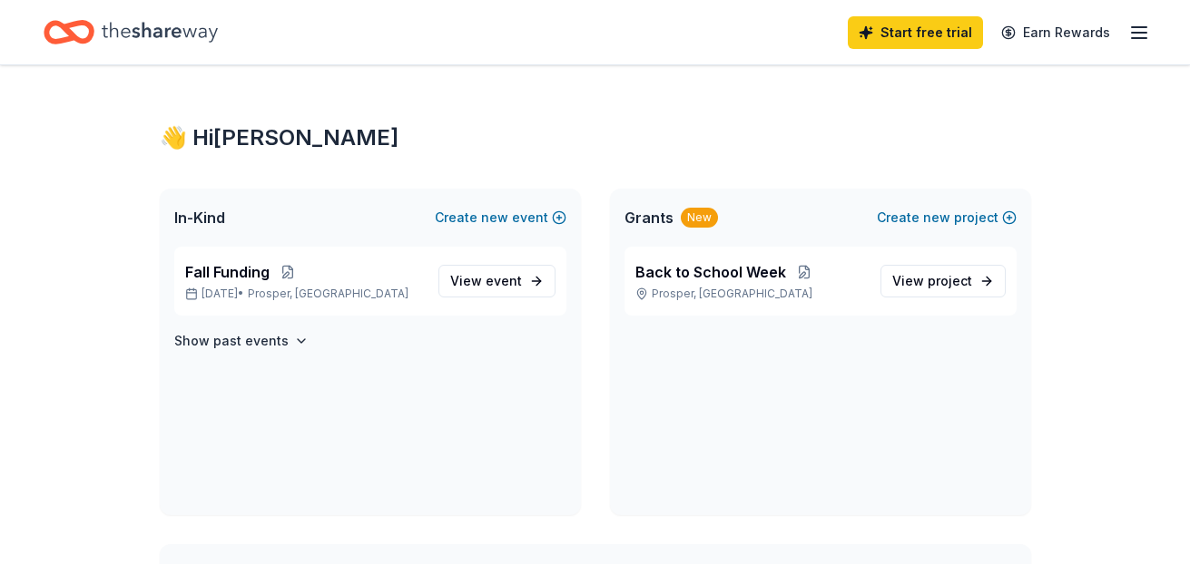
click at [133, 24] on icon "Home" at bounding box center [160, 32] width 116 height 37
click at [136, 26] on icon "Home" at bounding box center [160, 32] width 116 height 37
click at [496, 279] on span "event" at bounding box center [503, 280] width 36 height 15
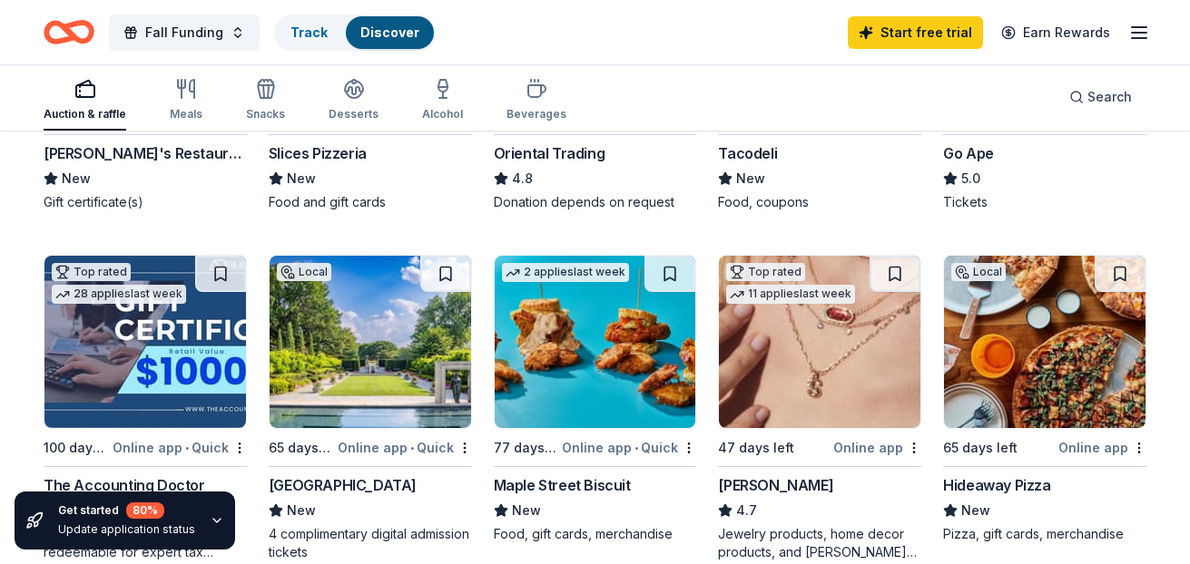
scroll to position [520, 0]
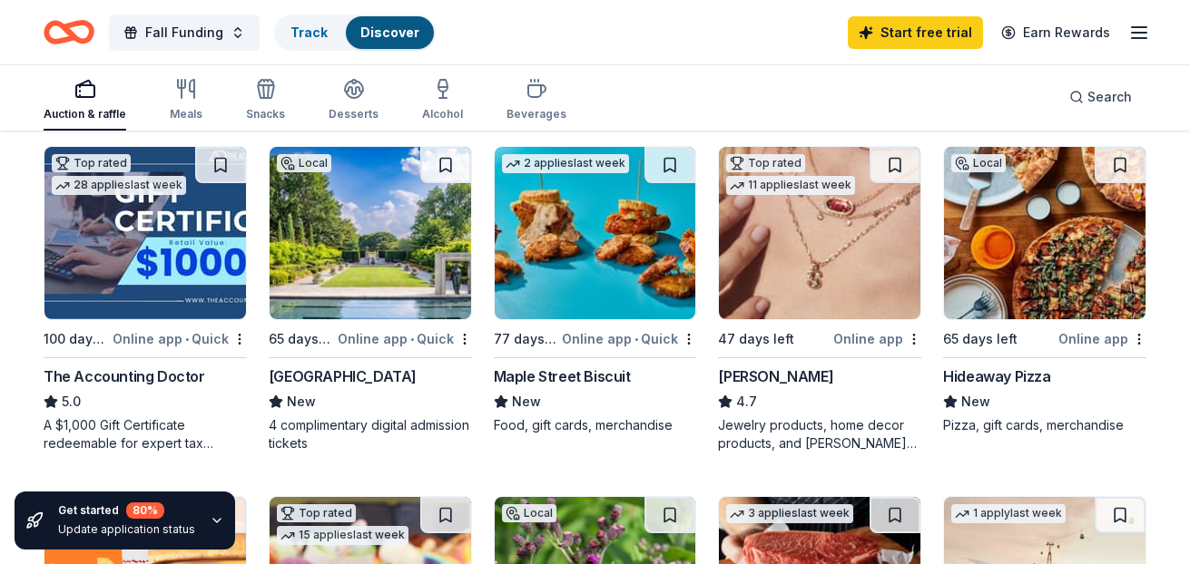
click at [798, 249] on img at bounding box center [819, 233] width 201 height 172
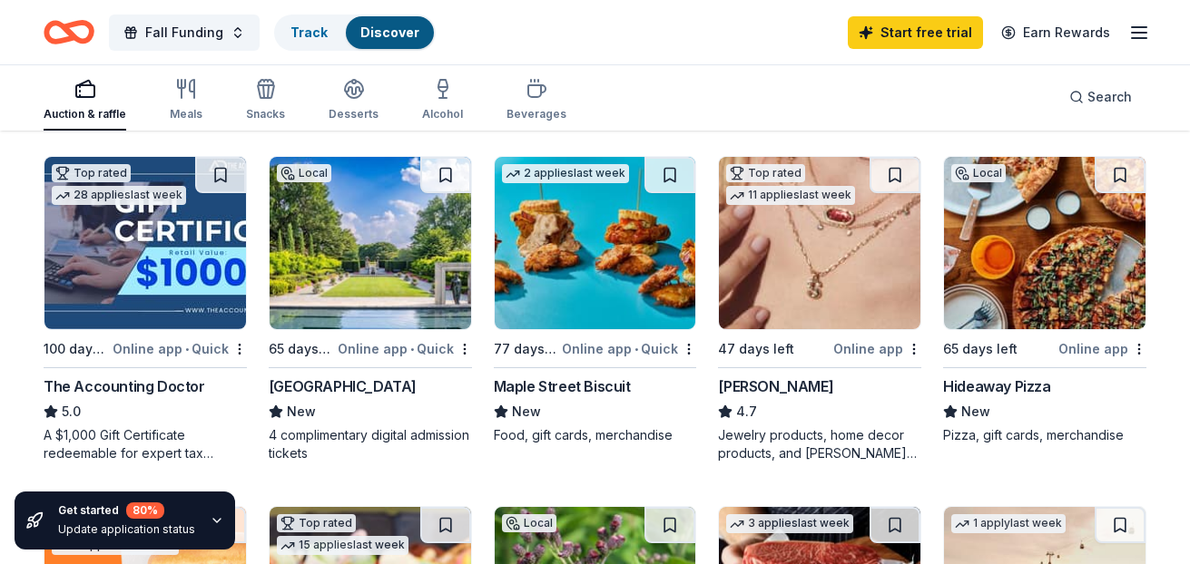
scroll to position [517, 0]
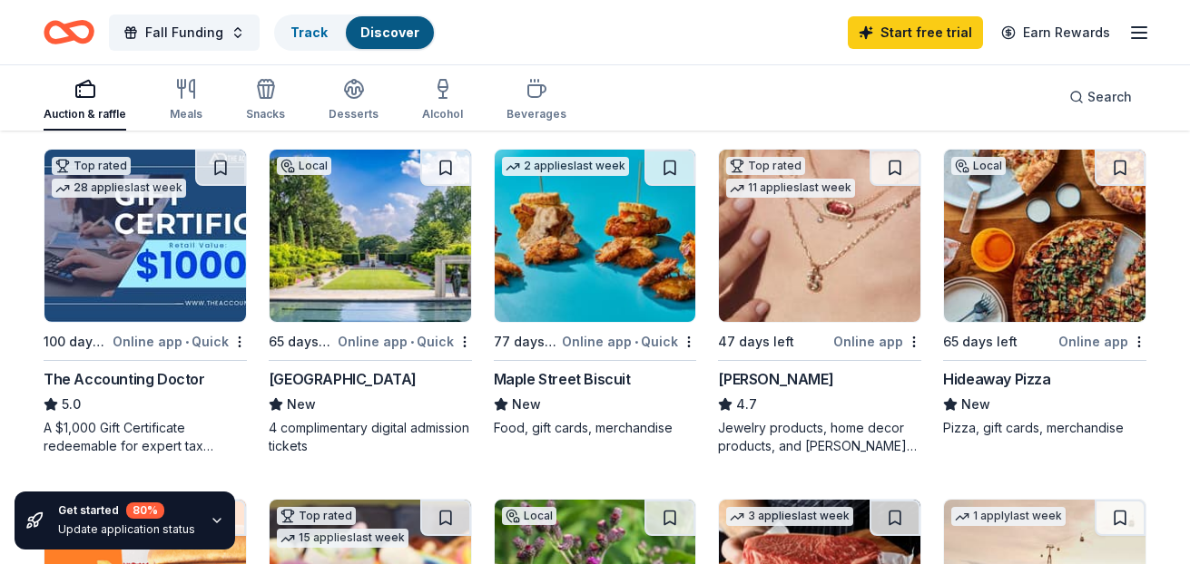
click at [1078, 279] on img at bounding box center [1044, 236] width 201 height 172
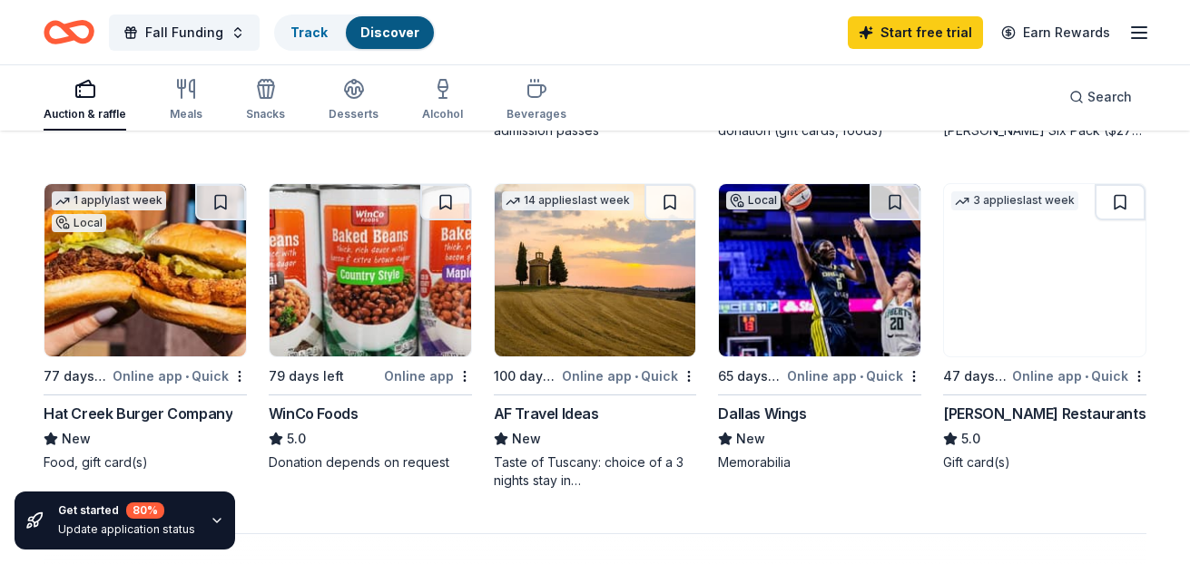
scroll to position [1189, 0]
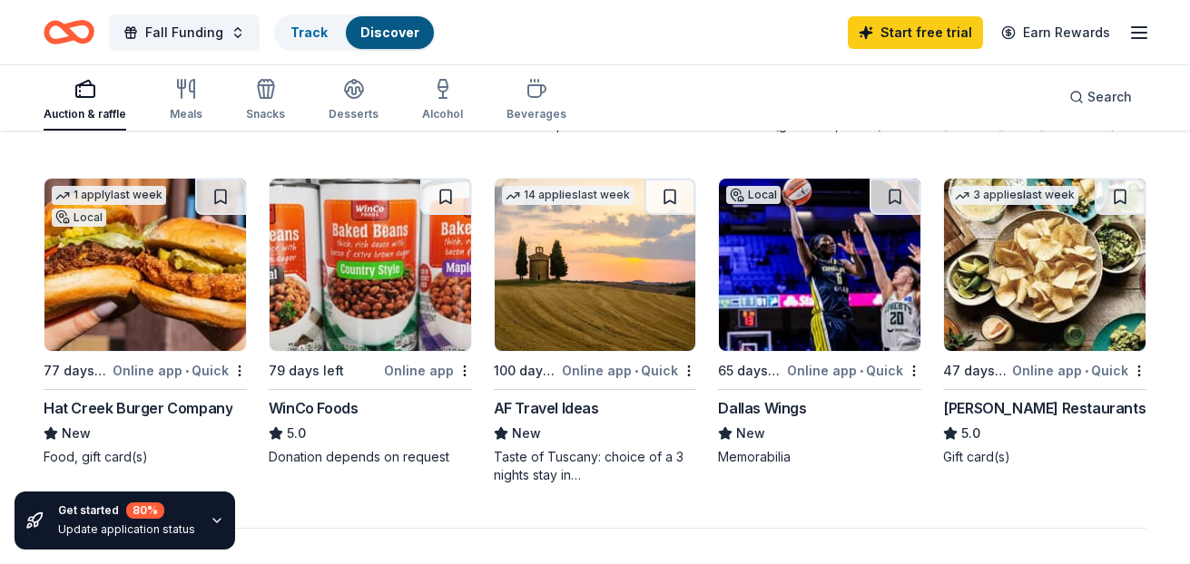
click at [1066, 286] on img at bounding box center [1044, 265] width 201 height 172
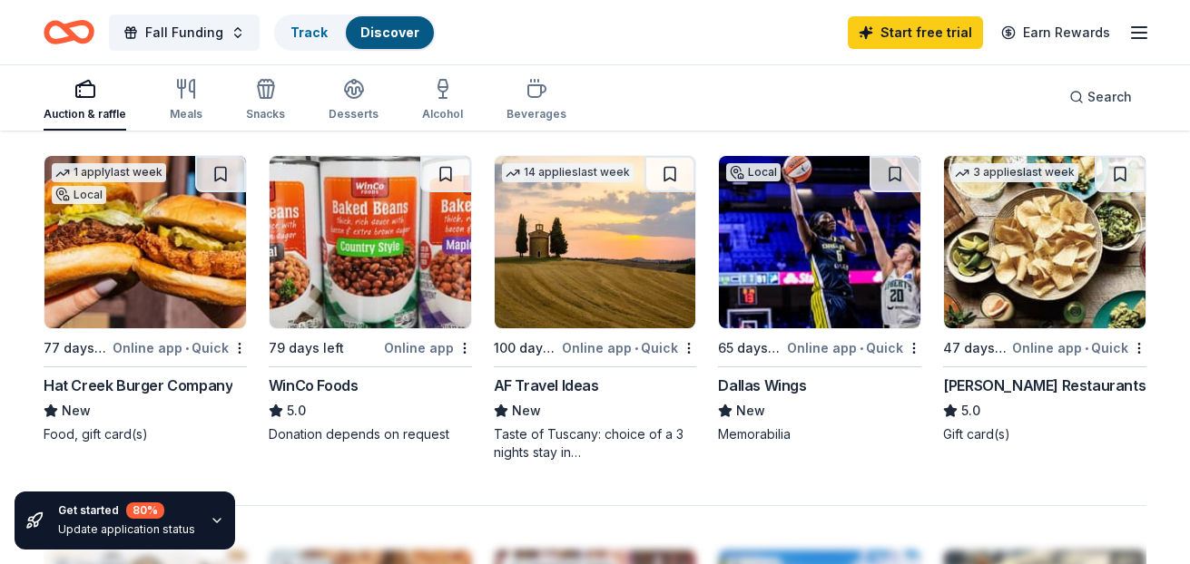
scroll to position [1209, 0]
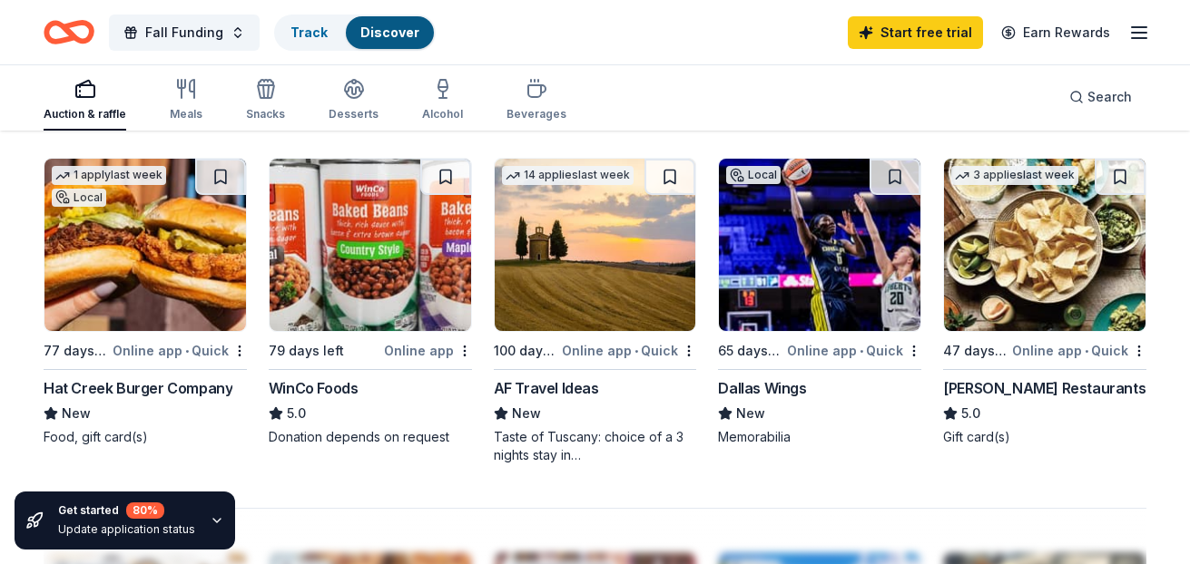
click at [128, 379] on div "Hat Creek Burger Company" at bounding box center [138, 388] width 189 height 22
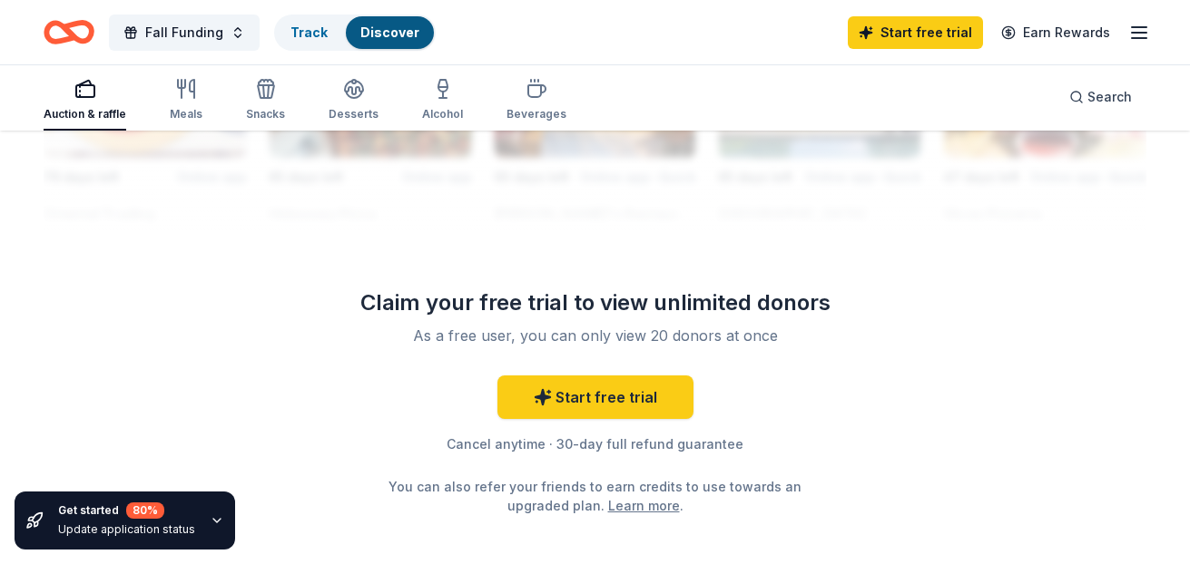
scroll to position [1880, 0]
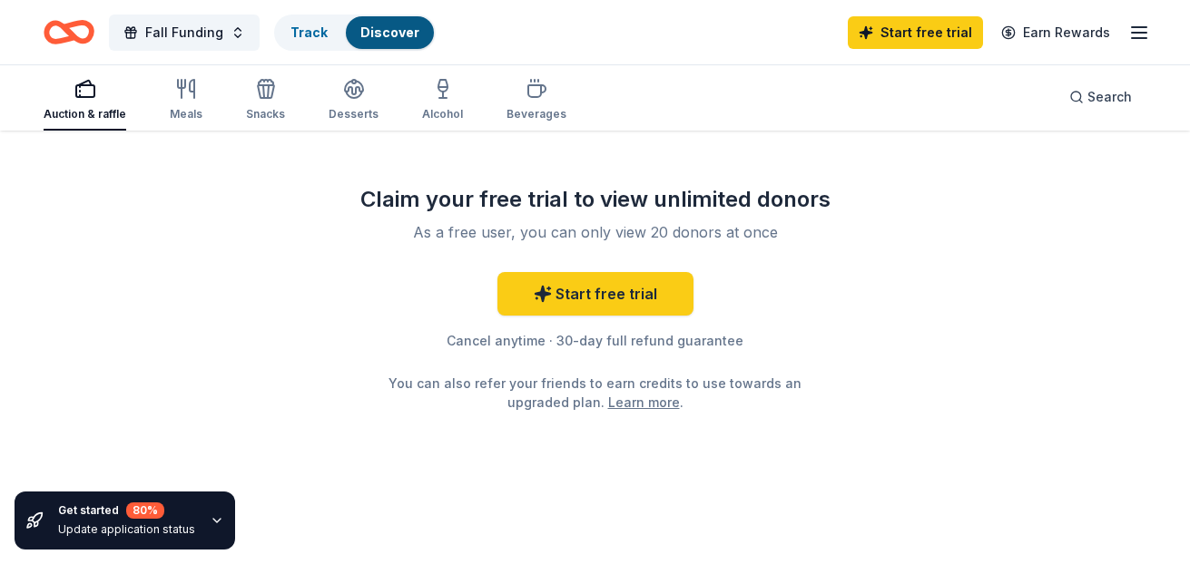
drag, startPoint x: 447, startPoint y: 194, endPoint x: 901, endPoint y: 201, distance: 453.7
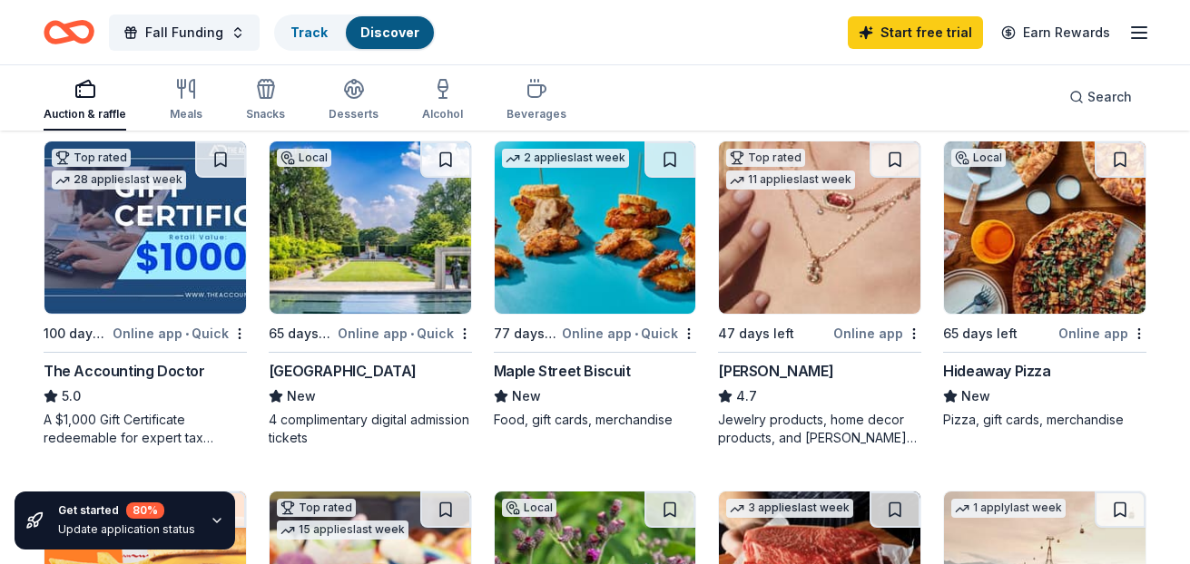
scroll to position [454, 0]
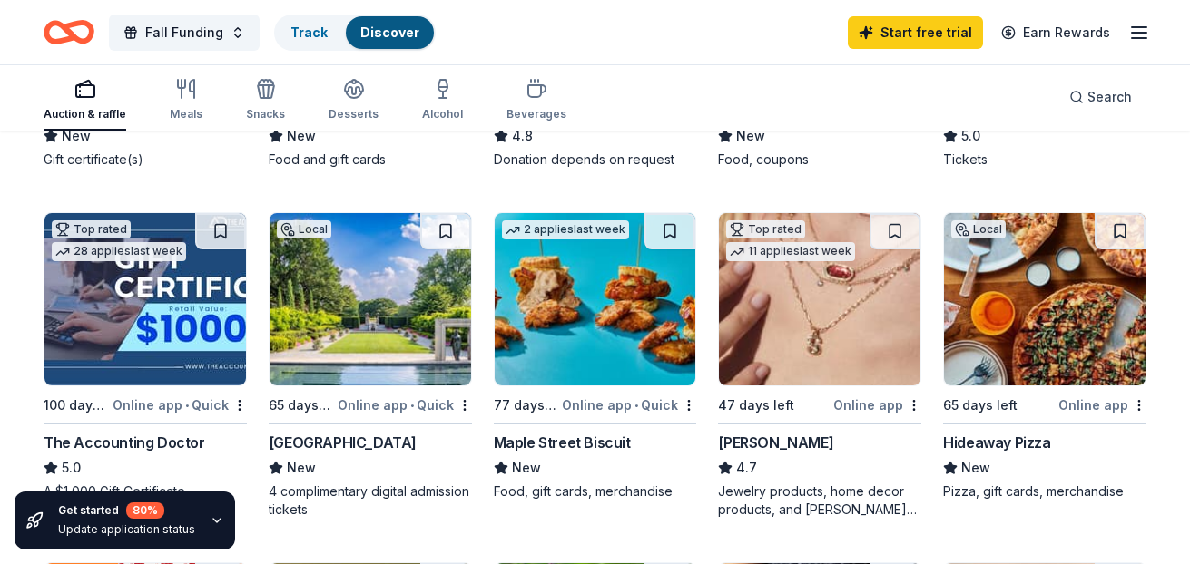
click at [361, 311] on img at bounding box center [369, 299] width 201 height 172
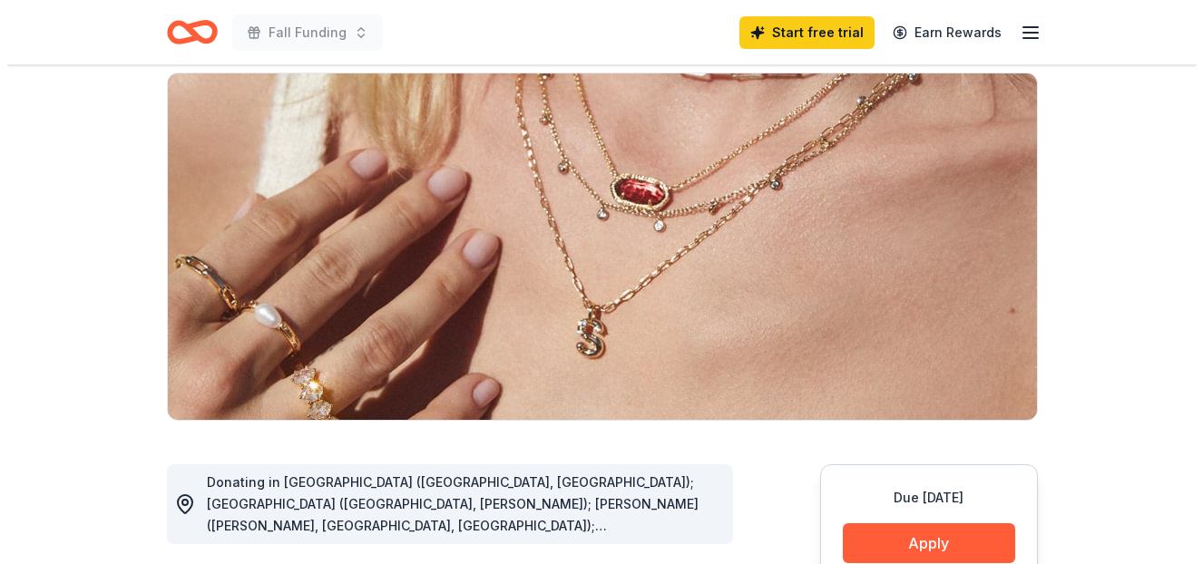
scroll to position [195, 0]
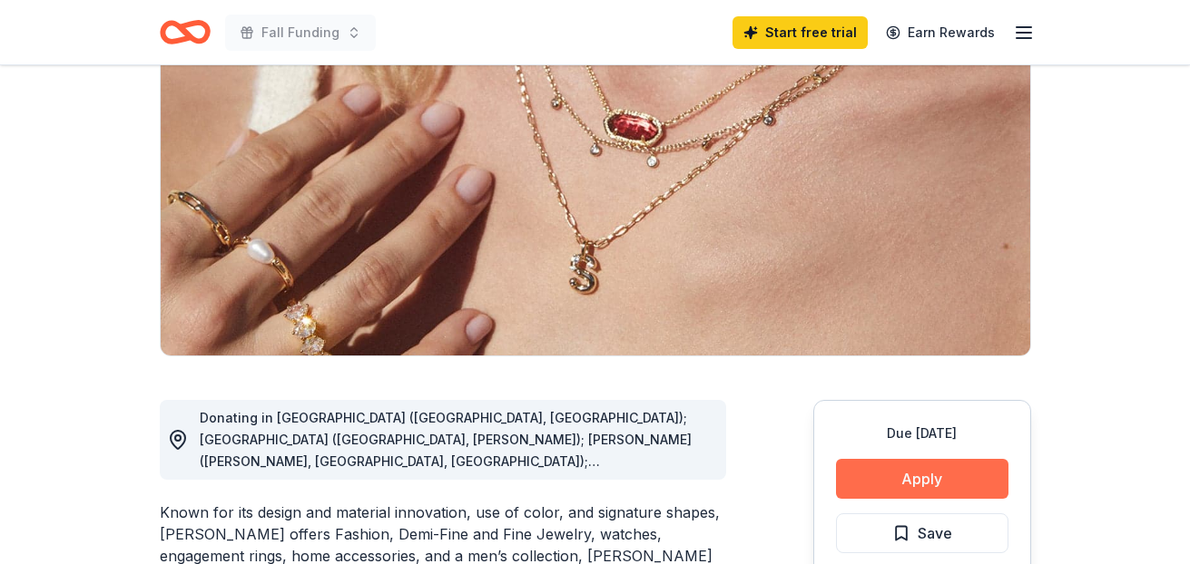
click at [900, 482] on button "Apply" at bounding box center [922, 479] width 172 height 40
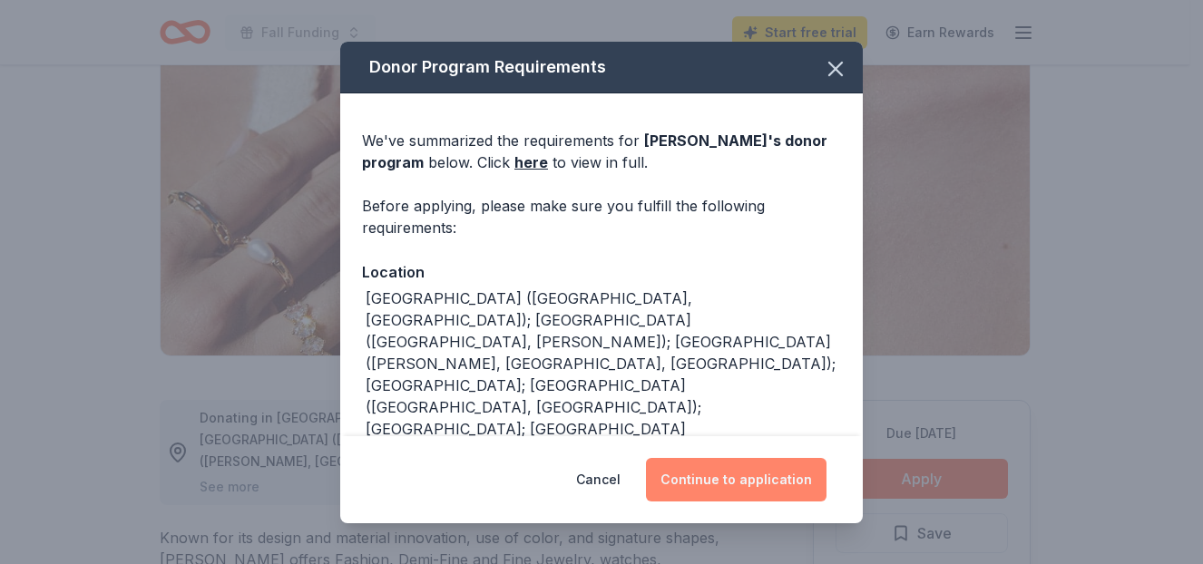
click at [759, 482] on button "Continue to application" at bounding box center [736, 480] width 181 height 44
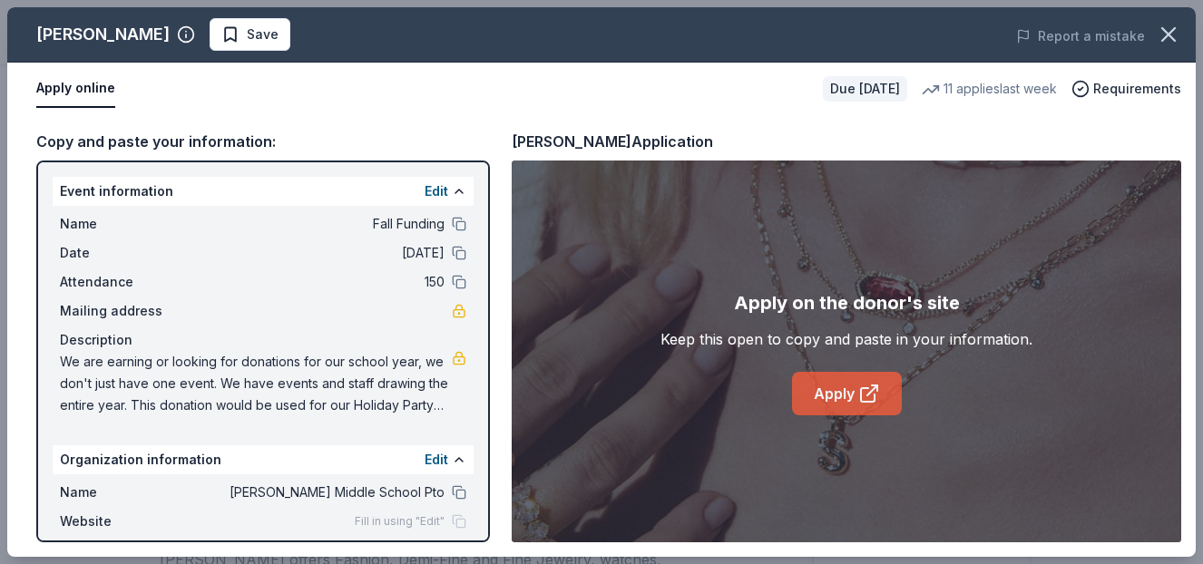
click at [840, 399] on link "Apply" at bounding box center [847, 394] width 110 height 44
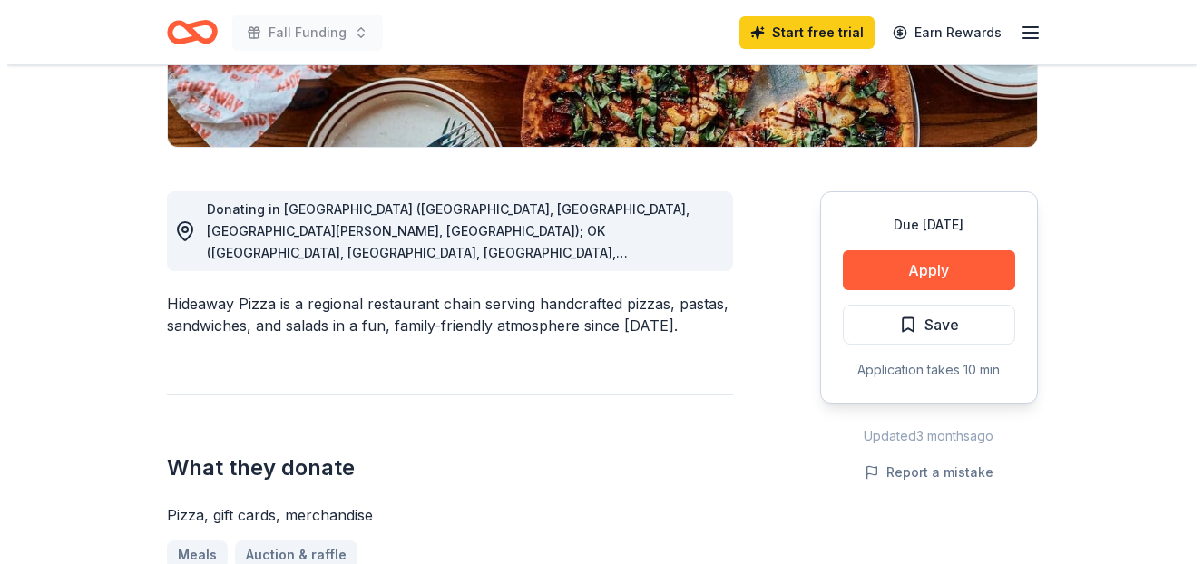
scroll to position [405, 0]
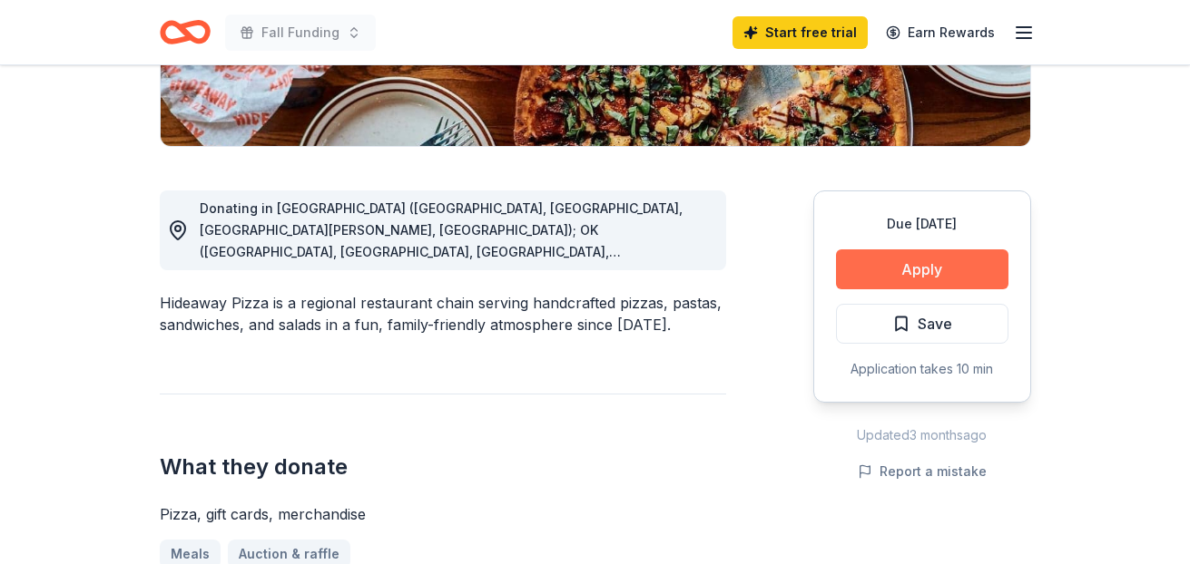
click at [909, 272] on button "Apply" at bounding box center [922, 270] width 172 height 40
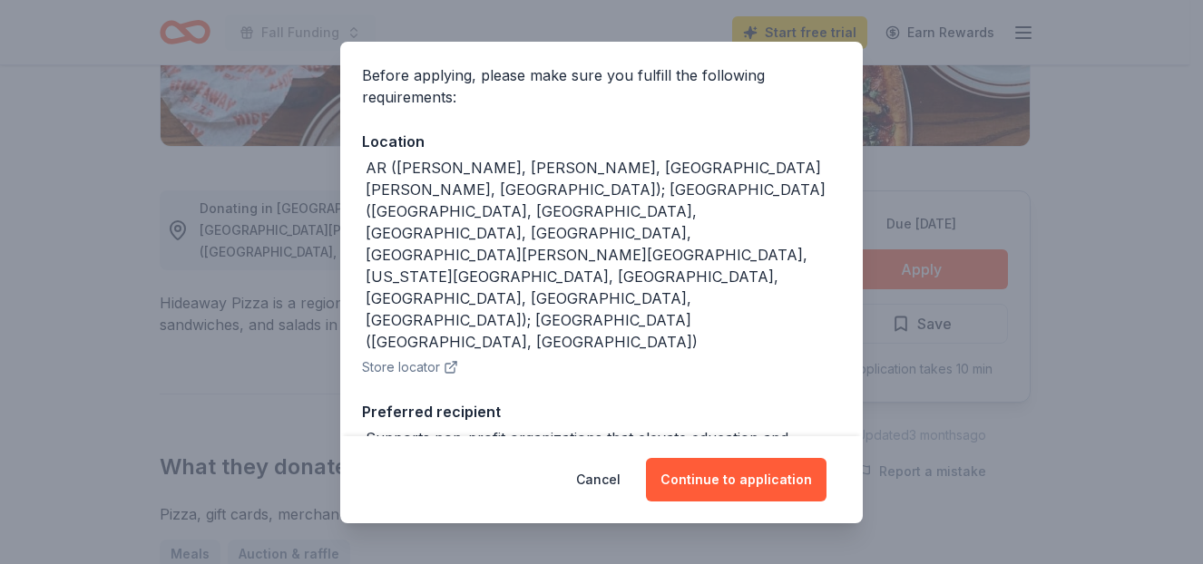
scroll to position [224, 0]
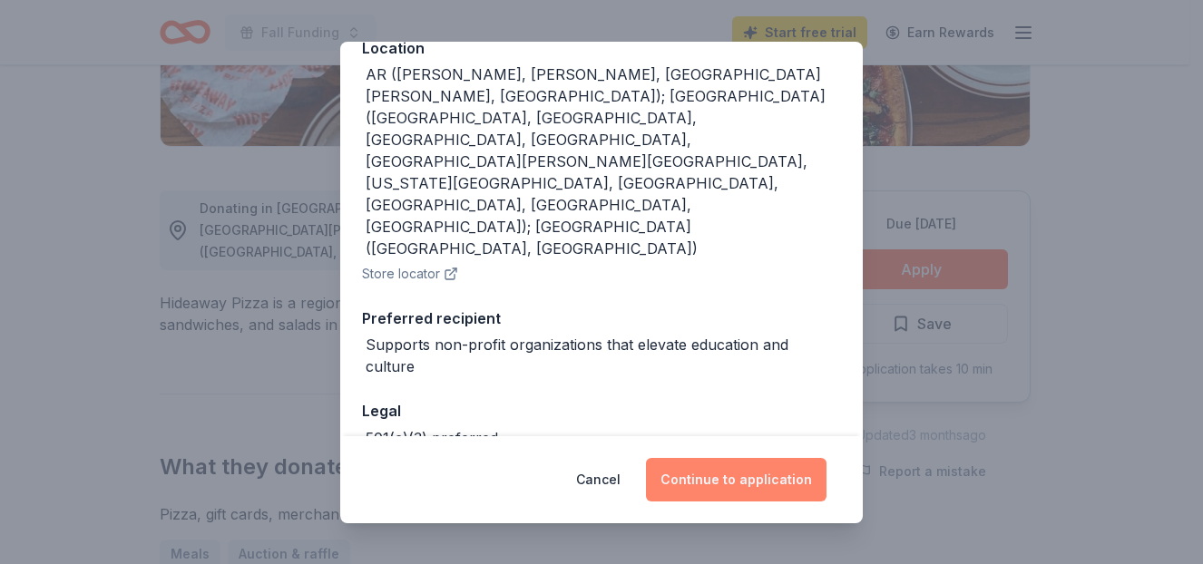
click at [737, 470] on button "Continue to application" at bounding box center [736, 480] width 181 height 44
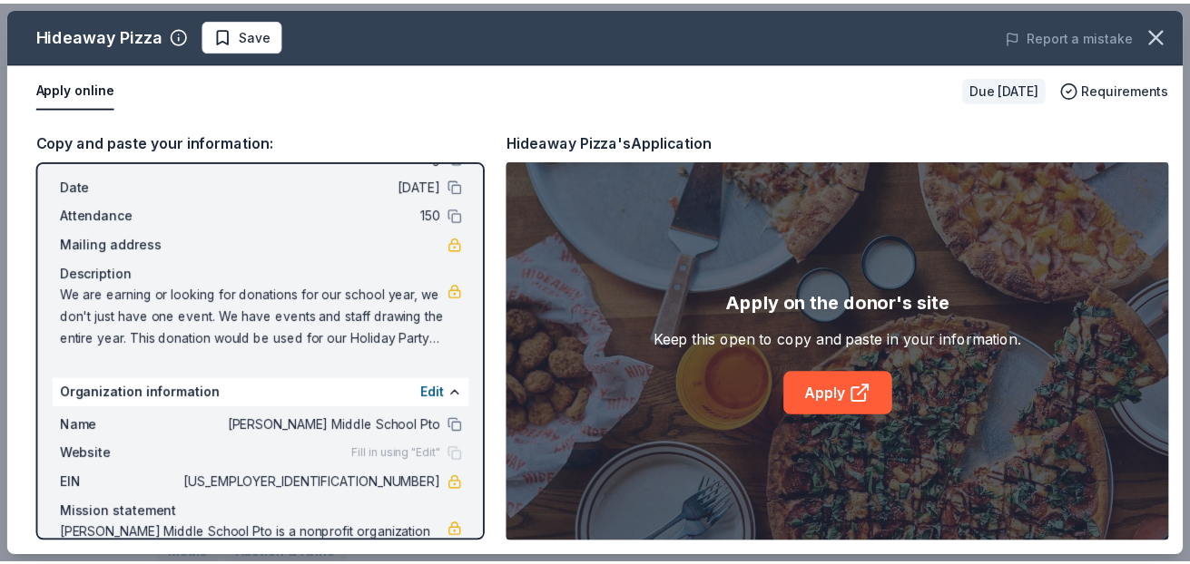
scroll to position [47, 0]
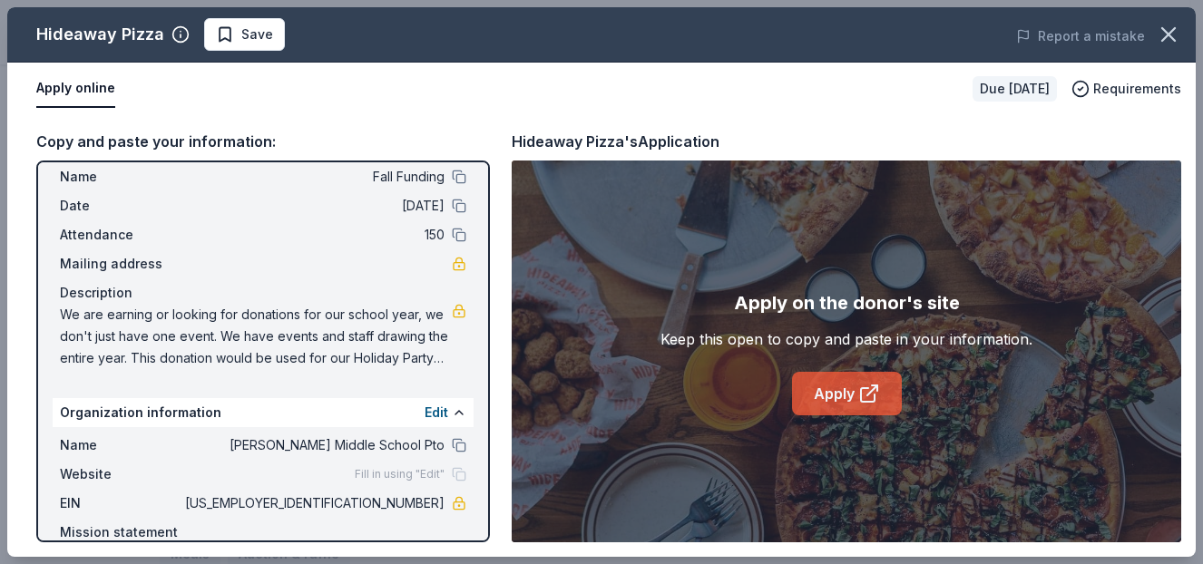
click at [806, 386] on link "Apply" at bounding box center [847, 394] width 110 height 44
click at [1178, 31] on icon "button" at bounding box center [1168, 34] width 25 height 25
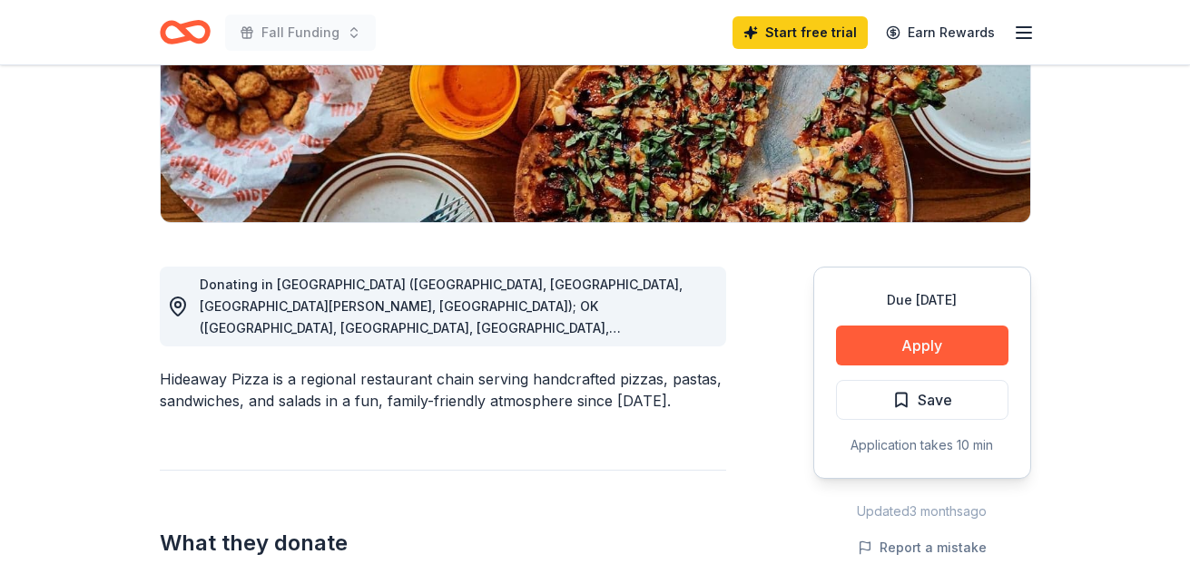
scroll to position [3, 0]
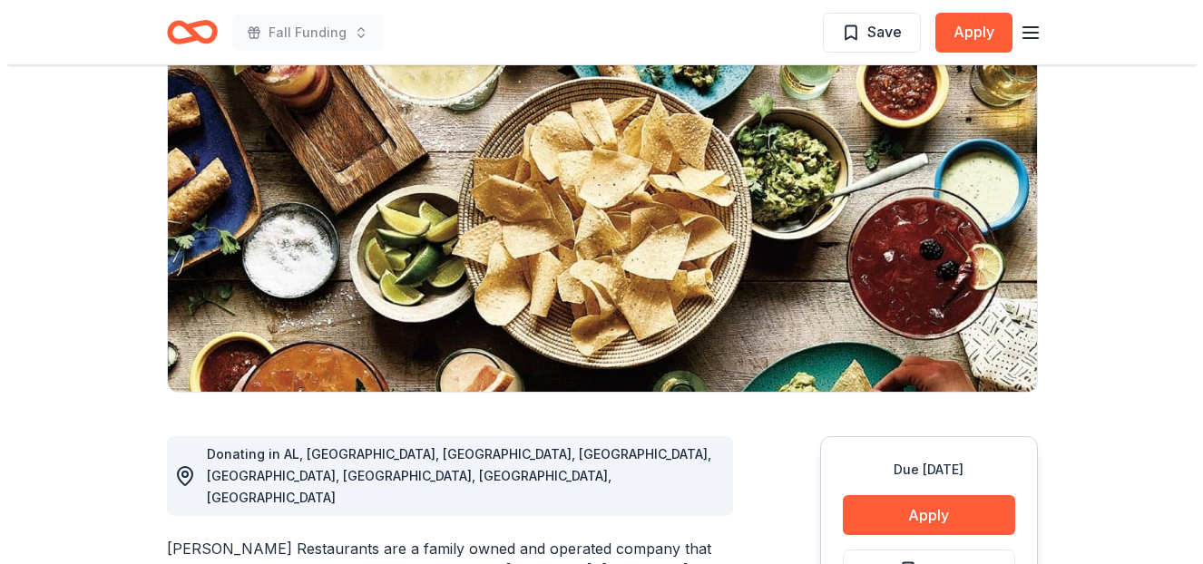
scroll to position [226, 0]
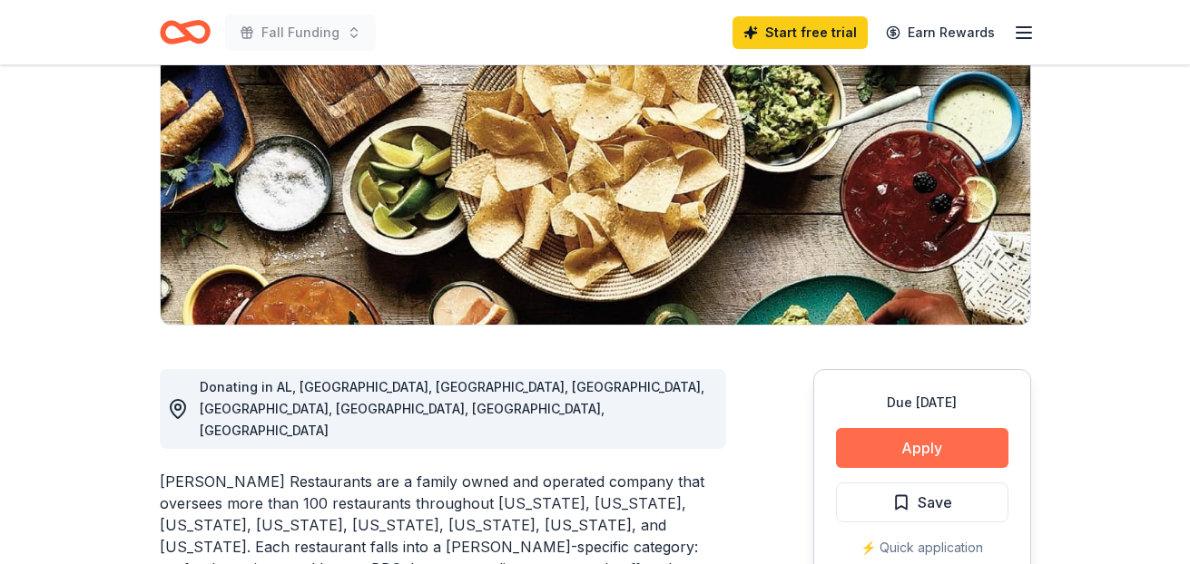
click at [932, 448] on button "Apply" at bounding box center [922, 448] width 172 height 40
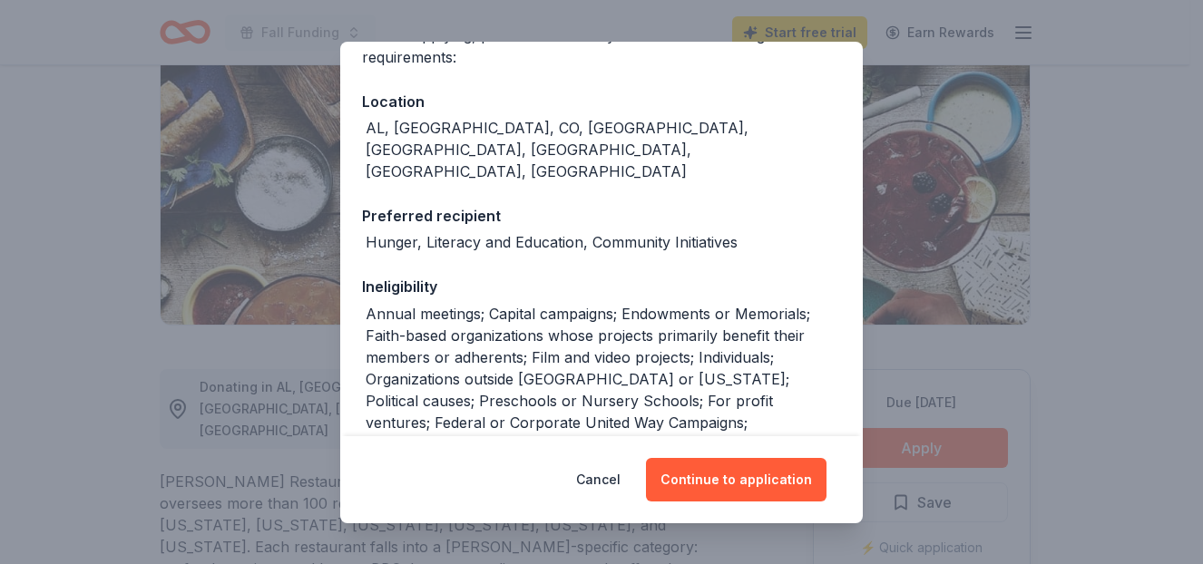
scroll to position [314, 0]
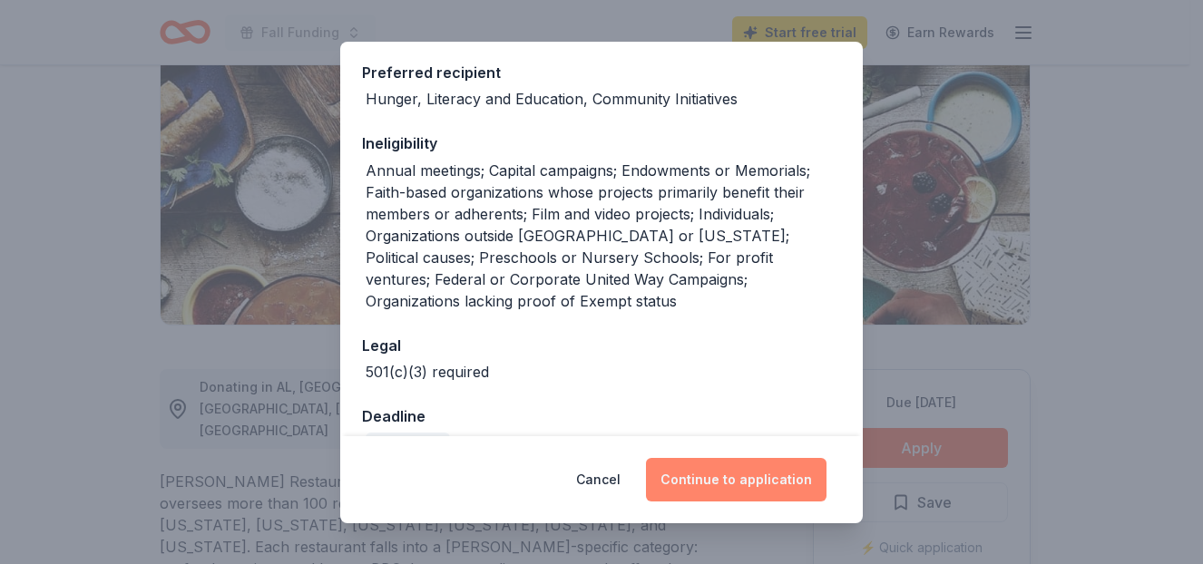
click at [760, 478] on button "Continue to application" at bounding box center [736, 480] width 181 height 44
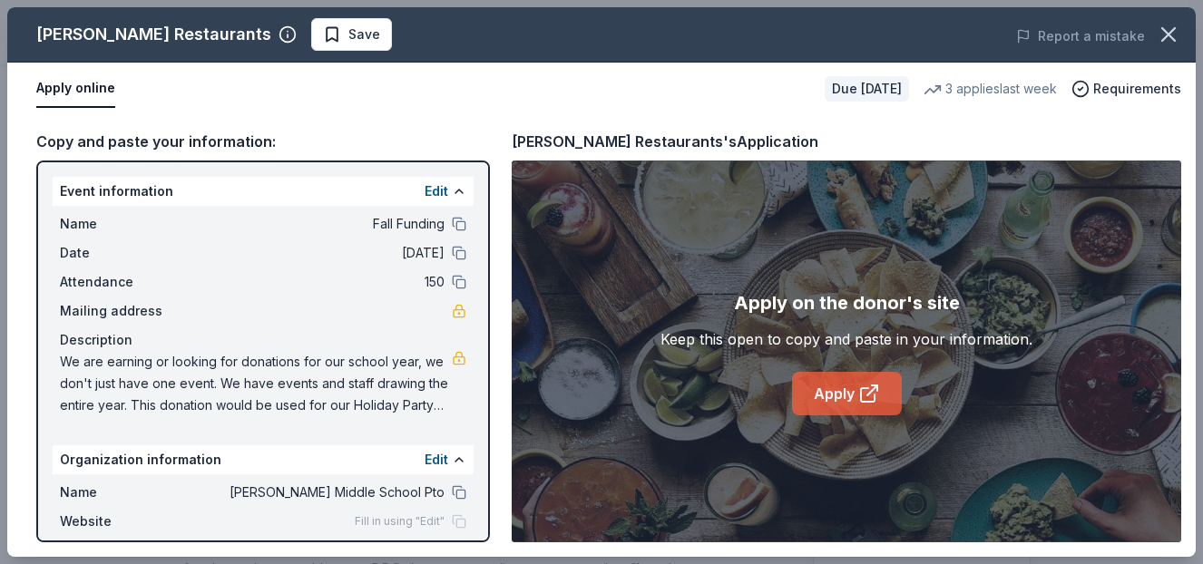
click at [846, 394] on link "Apply" at bounding box center [847, 394] width 110 height 44
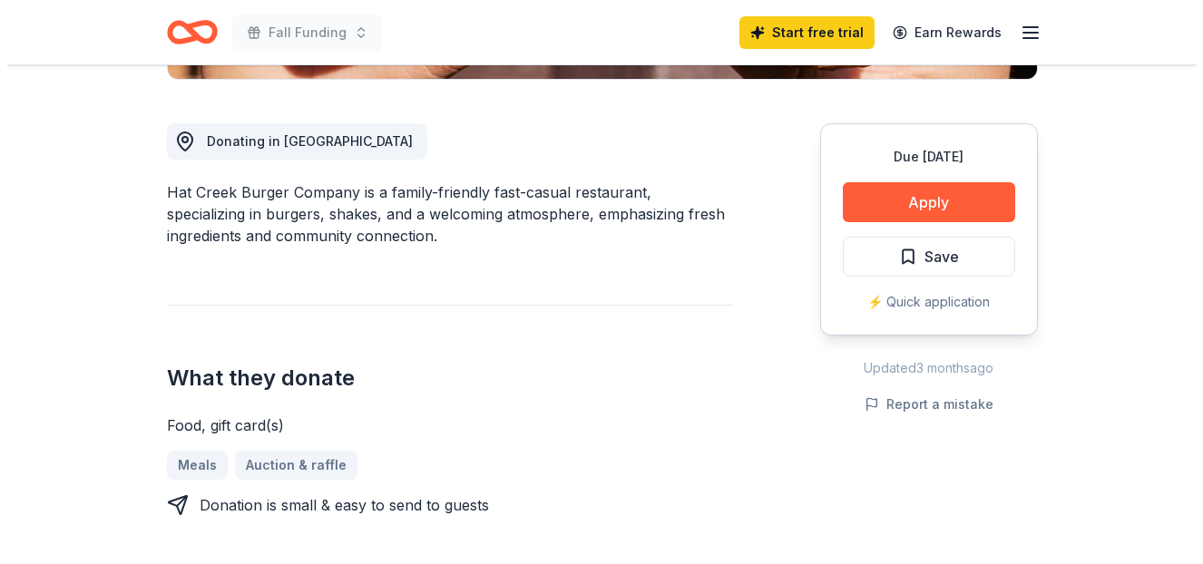
scroll to position [496, 0]
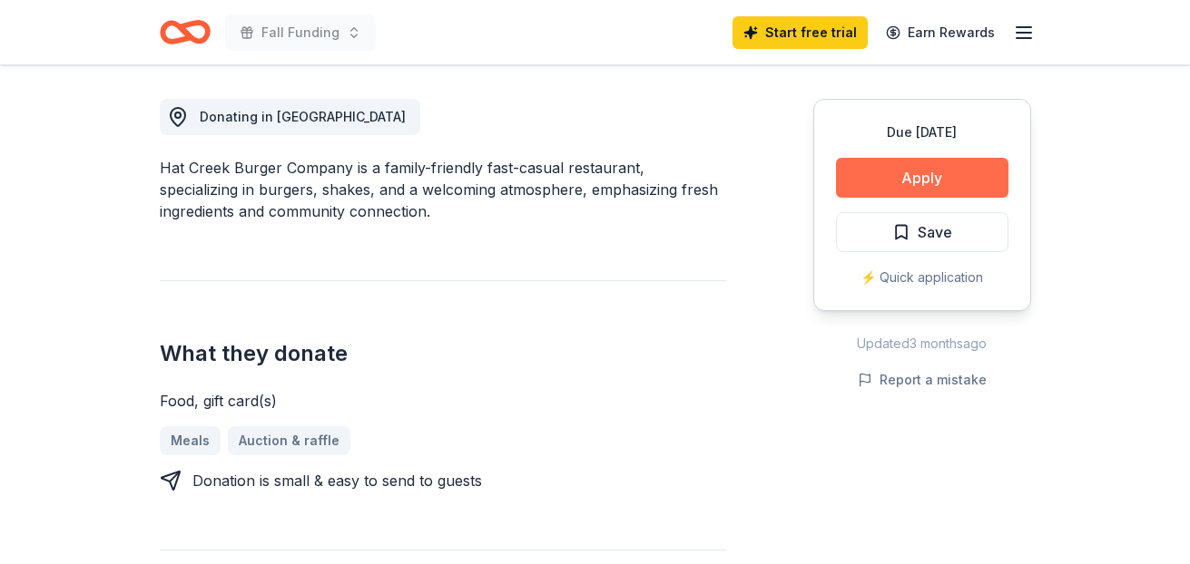
click at [891, 172] on button "Apply" at bounding box center [922, 178] width 172 height 40
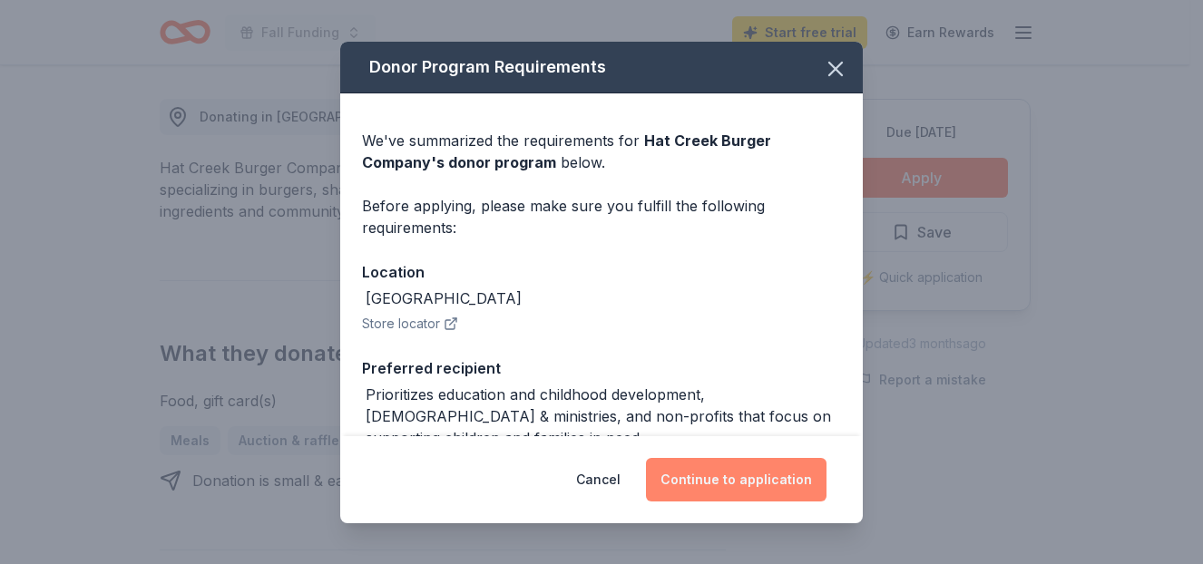
click at [775, 484] on button "Continue to application" at bounding box center [736, 480] width 181 height 44
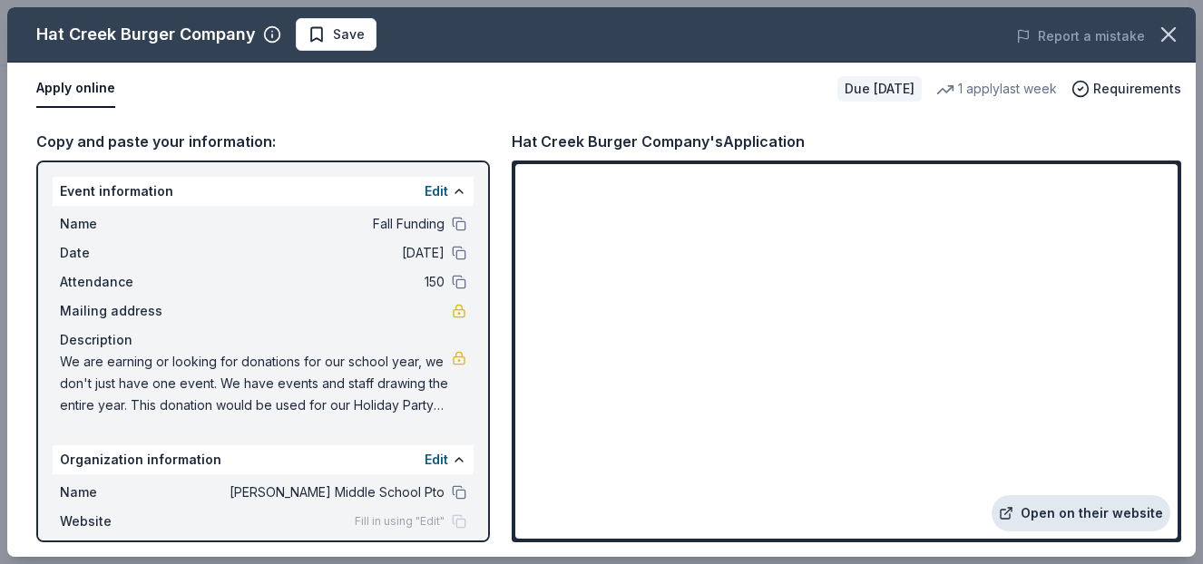
click at [1131, 508] on link "Open on their website" at bounding box center [1081, 513] width 179 height 36
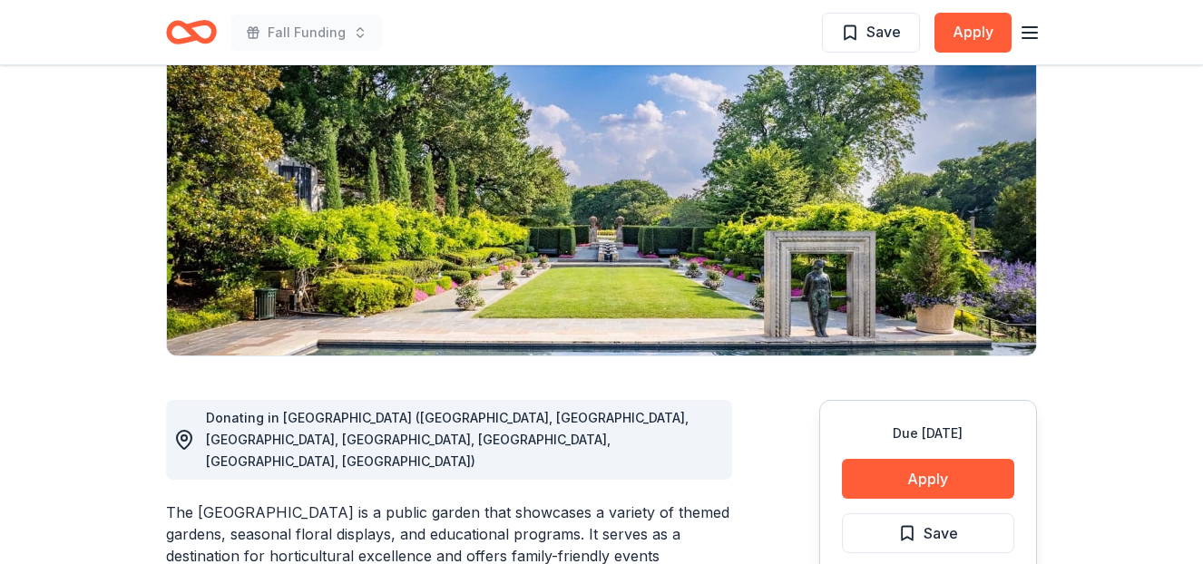
scroll to position [238, 0]
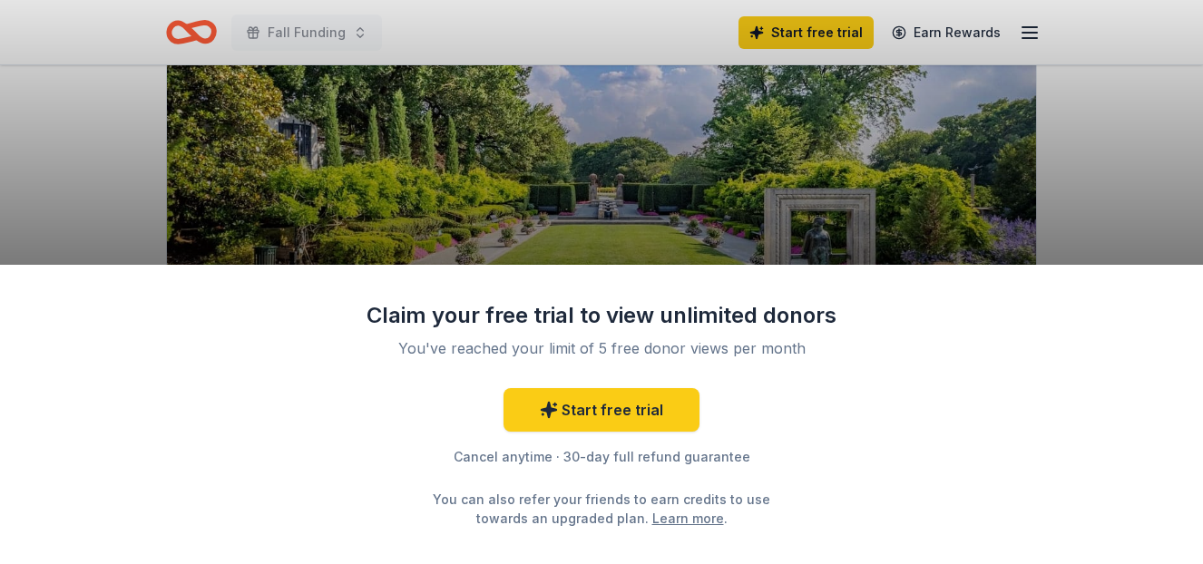
click at [759, 187] on div "Claim your free trial to view unlimited donors You've reached your limit of 5 f…" at bounding box center [601, 282] width 1203 height 564
click at [615, 402] on link "Start free trial" at bounding box center [602, 410] width 196 height 44
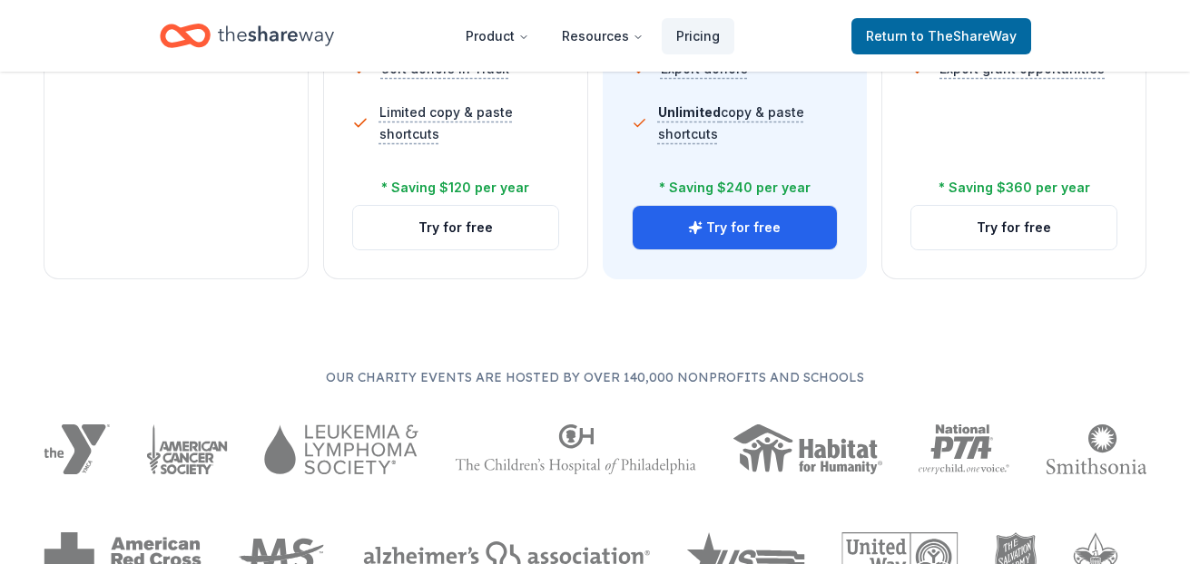
scroll to position [910, 0]
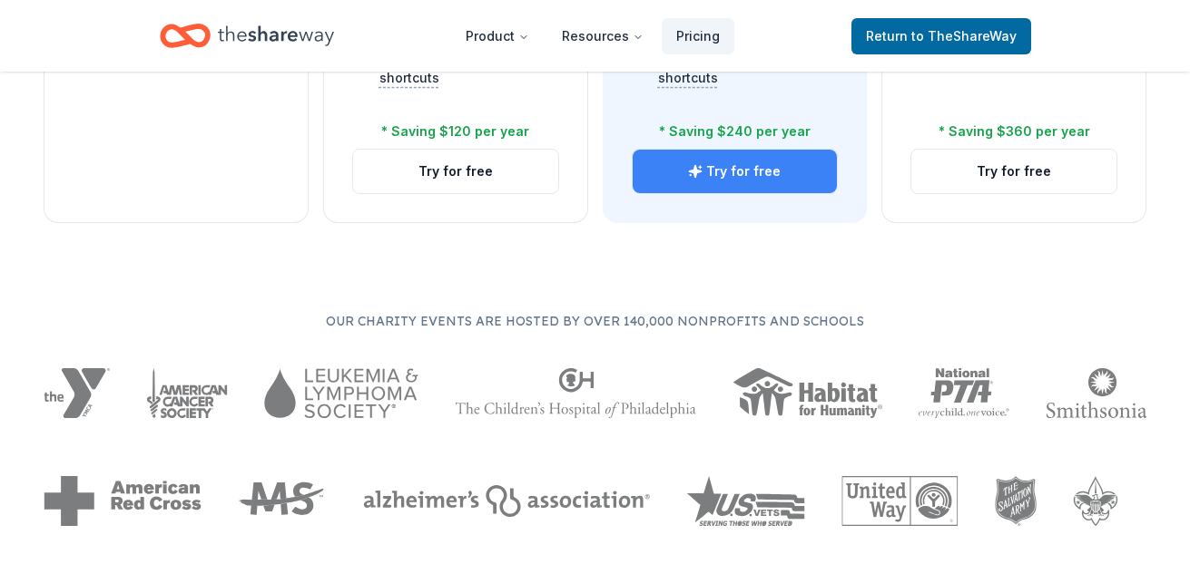
click at [743, 185] on button "Try for free" at bounding box center [734, 172] width 205 height 44
